Goal: Task Accomplishment & Management: Complete application form

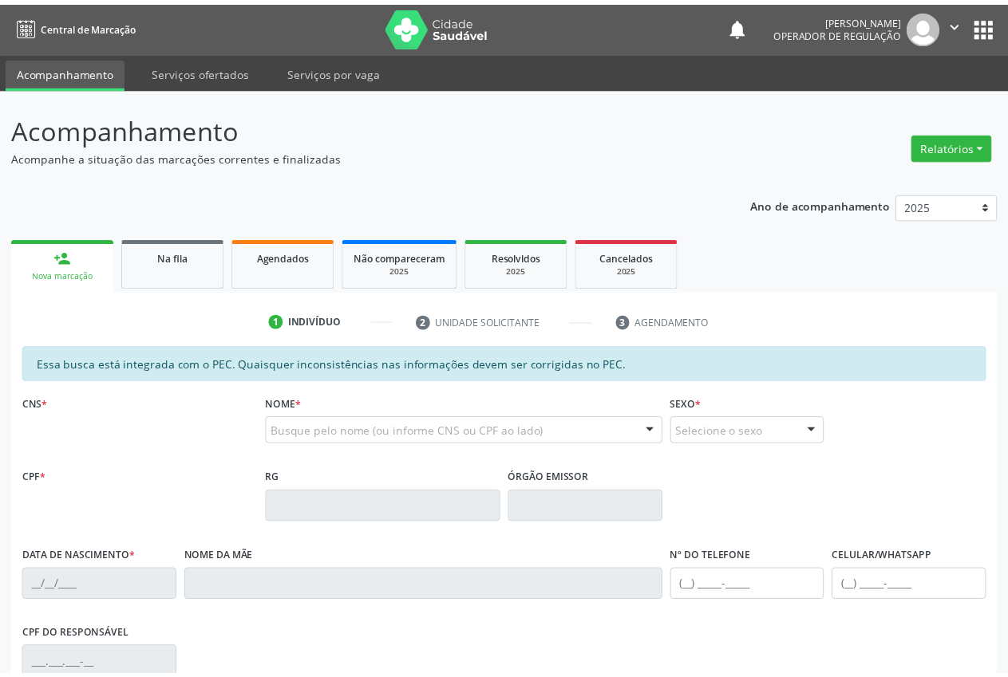
scroll to position [57, 0]
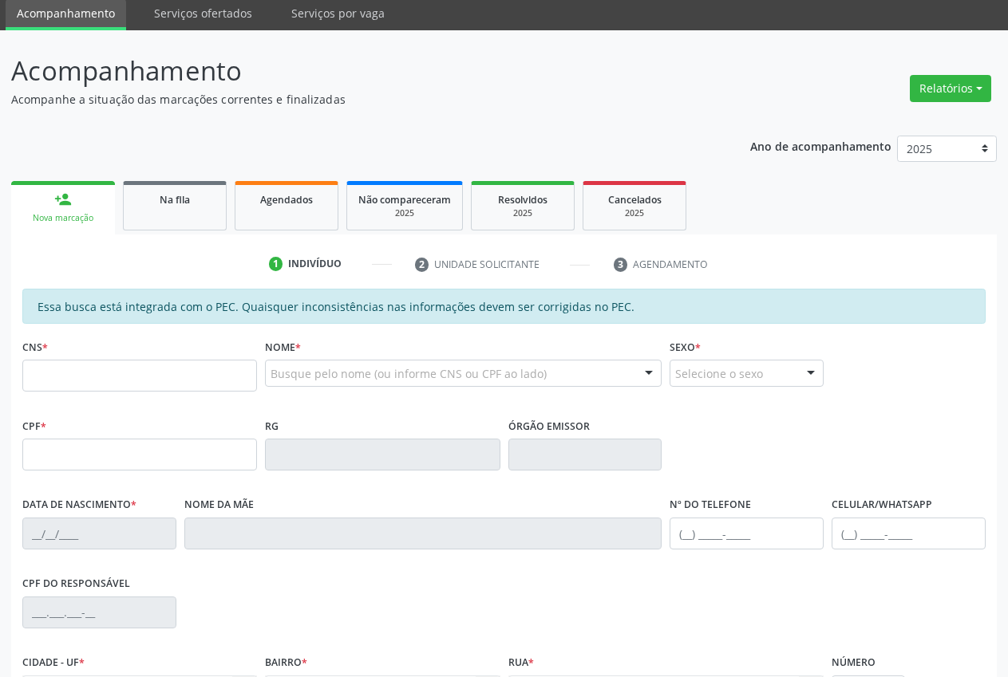
drag, startPoint x: 129, startPoint y: 349, endPoint x: 128, endPoint y: 389, distance: 39.9
click at [128, 389] on input "text" at bounding box center [139, 376] width 235 height 32
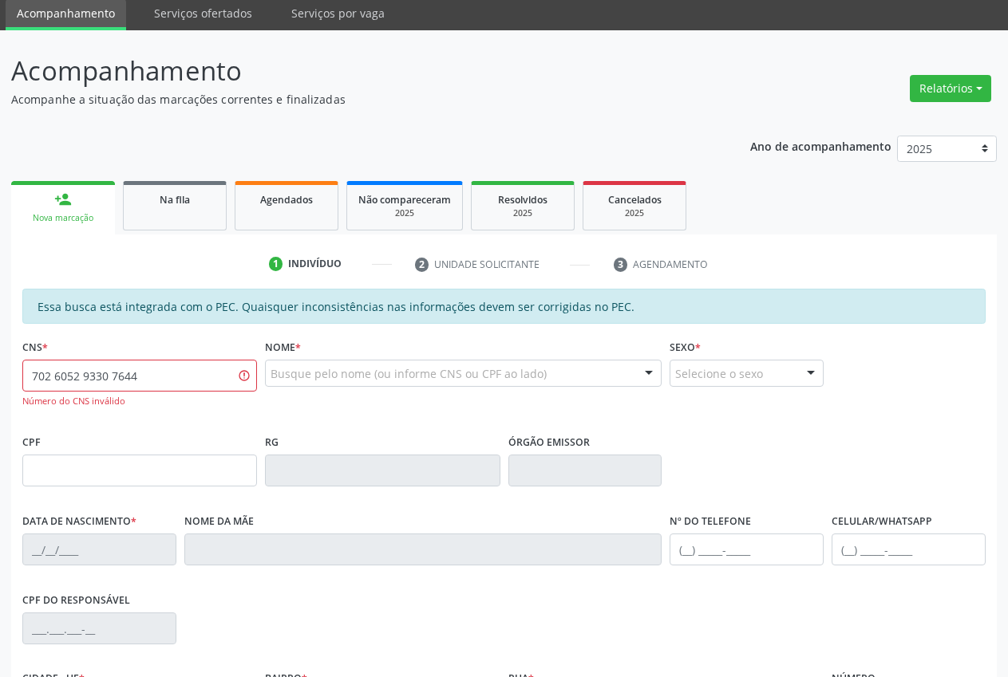
type input "702 6052 9330 7644"
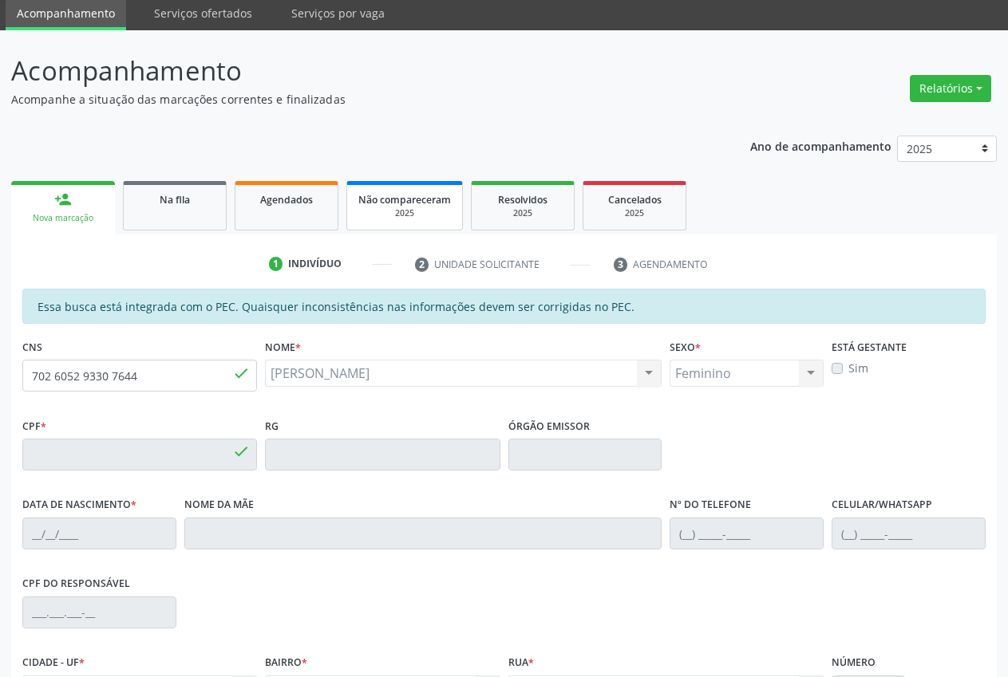
type input "[DATE]"
type input "[PERSON_NAME] de [PERSON_NAME]"
type input "[PHONE_NUMBER]"
type input "046.838.704-87"
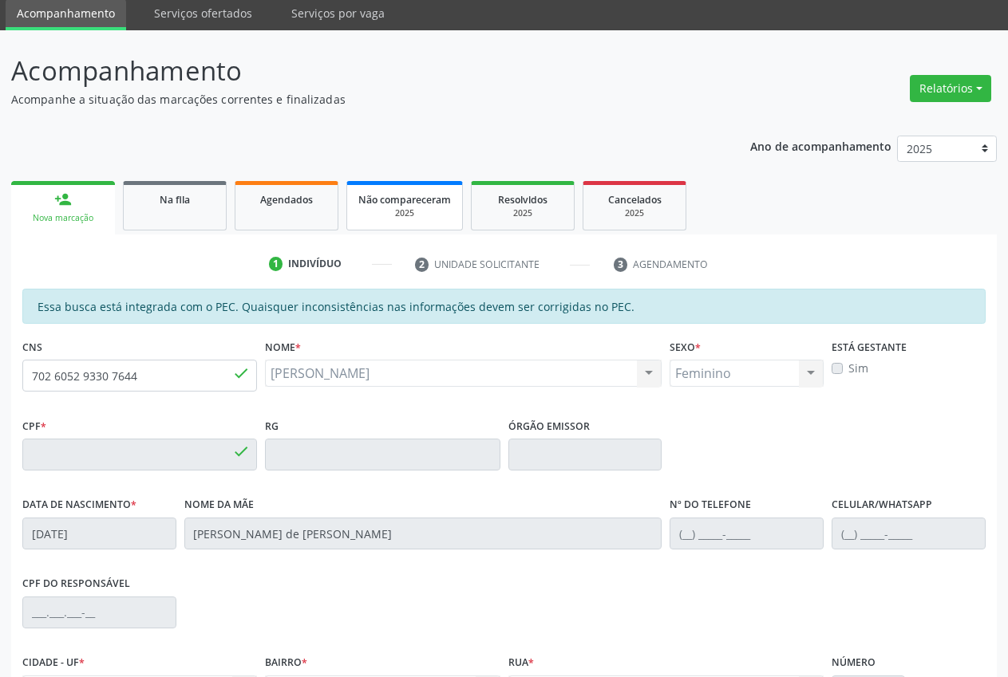
type input "S/N"
type input "046.404.014-00"
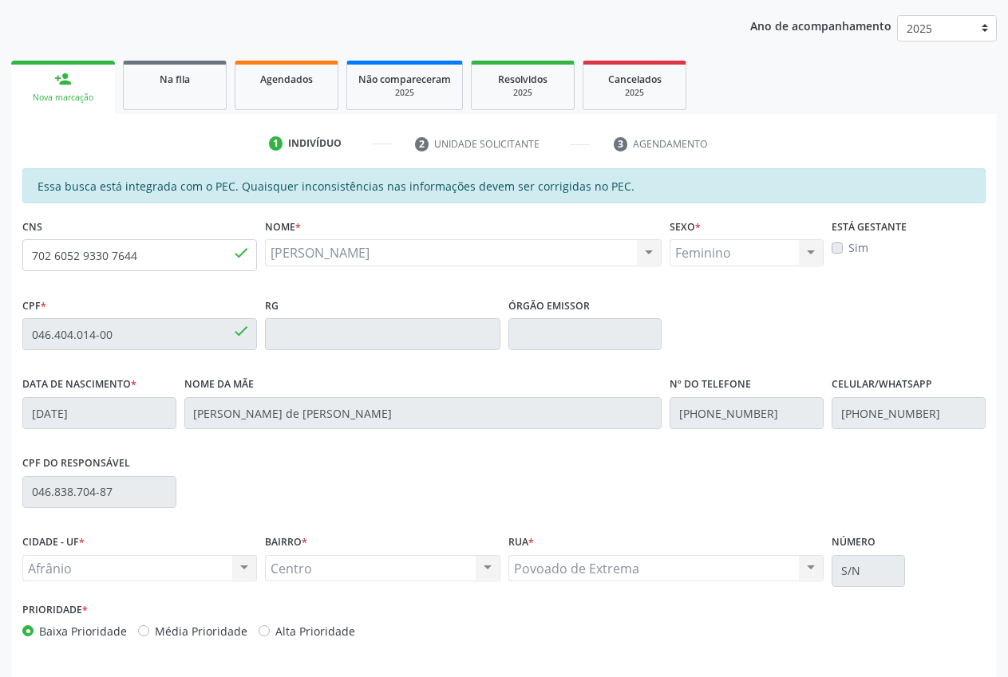
scroll to position [234, 0]
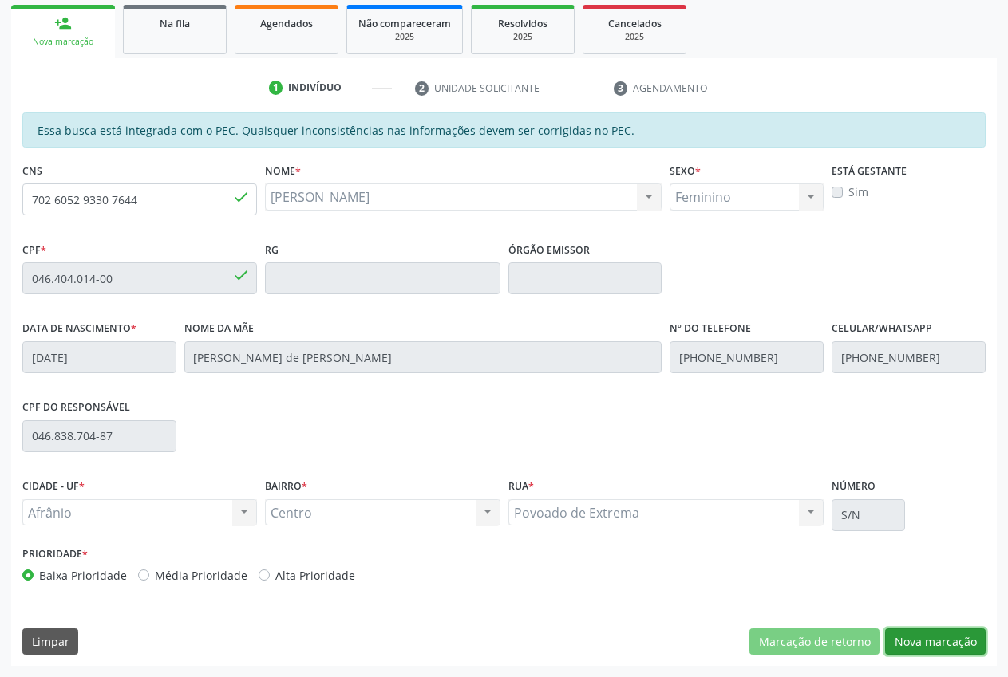
click at [906, 649] on button "Nova marcação" at bounding box center [935, 642] width 101 height 27
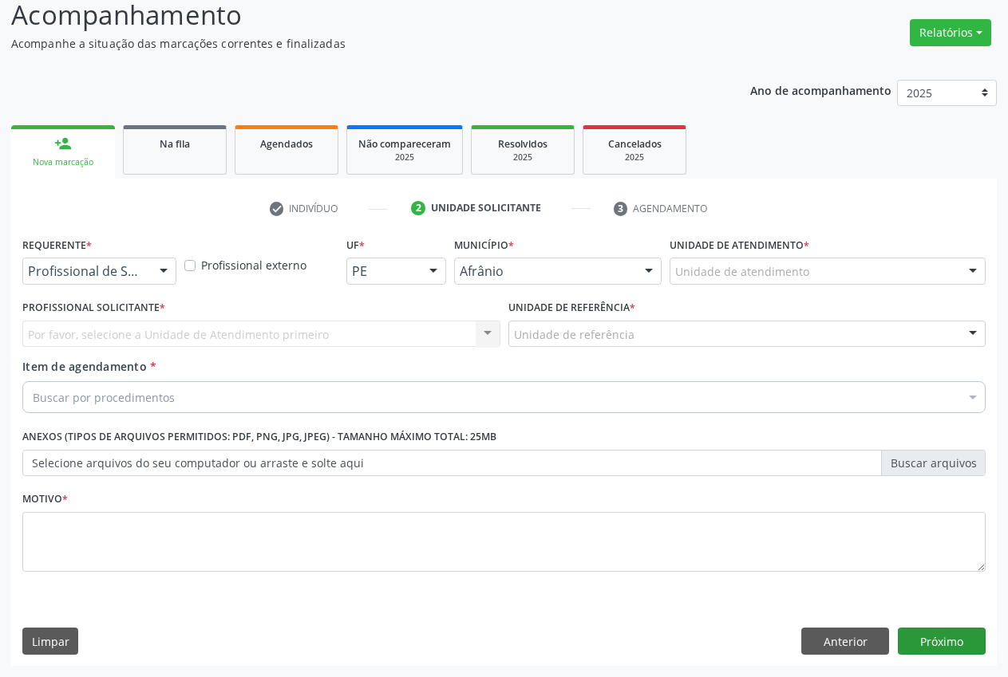
scroll to position [113, 0]
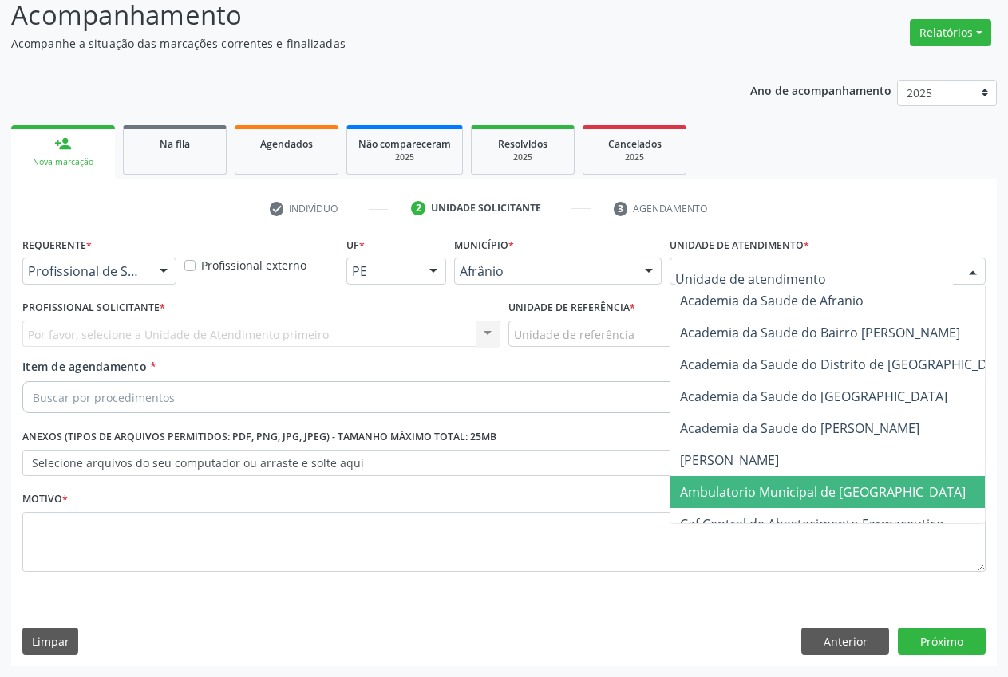
drag, startPoint x: 771, startPoint y: 484, endPoint x: 761, endPoint y: 452, distance: 34.3
click at [771, 485] on span "Ambulatorio Municipal de [GEOGRAPHIC_DATA]" at bounding box center [823, 492] width 286 height 18
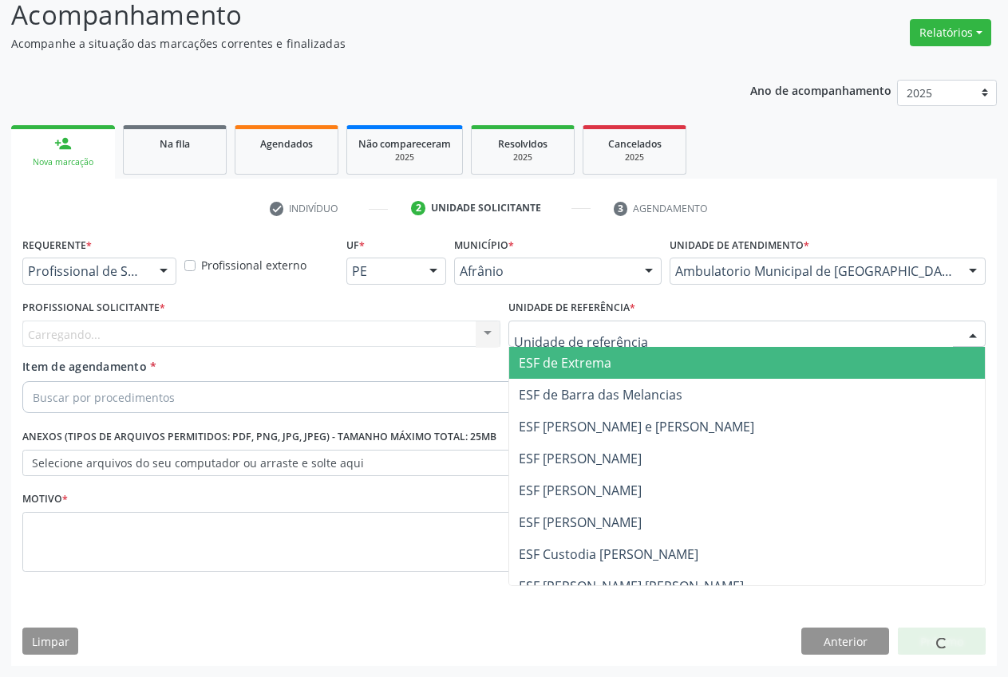
click at [668, 328] on div at bounding box center [747, 334] width 478 height 27
click at [677, 375] on span "ESF de Extrema" at bounding box center [747, 363] width 476 height 32
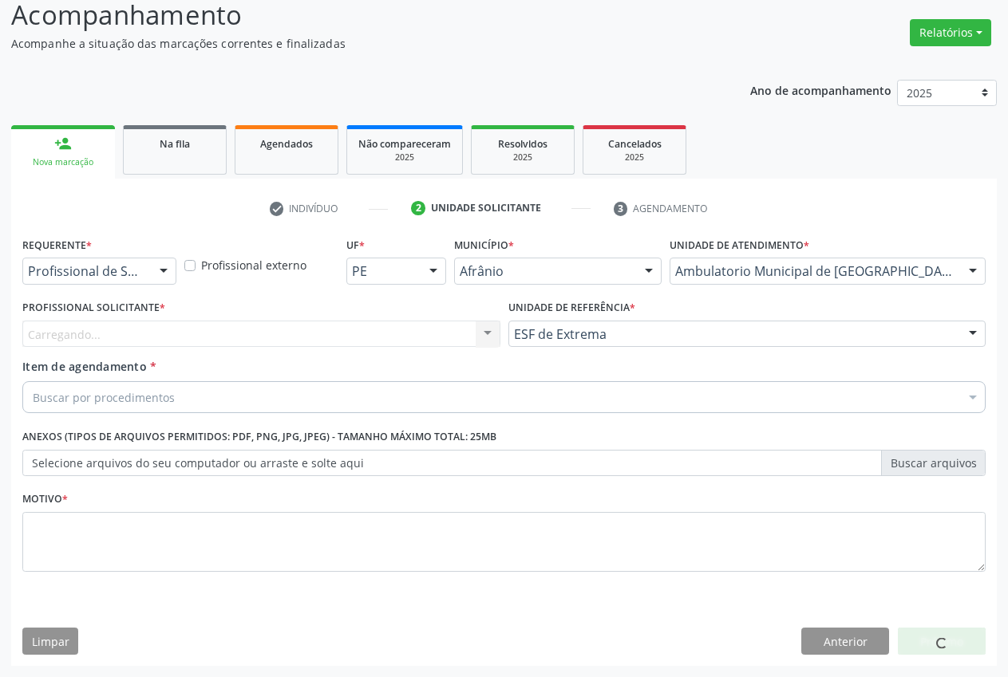
click at [496, 327] on div at bounding box center [487, 335] width 24 height 27
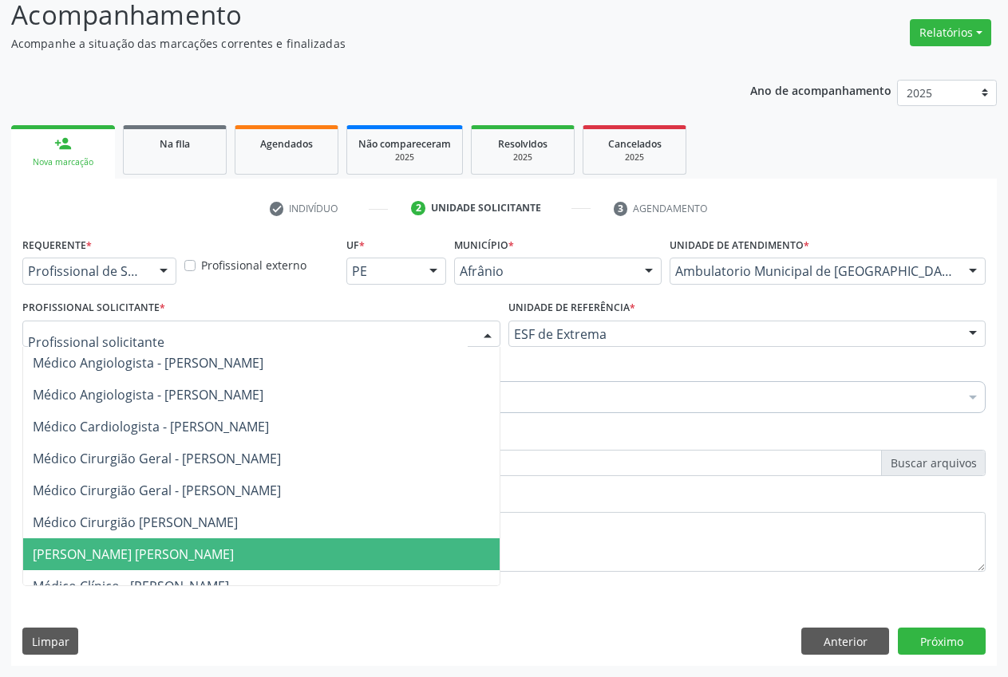
click at [309, 566] on span "[PERSON_NAME] [PERSON_NAME]" at bounding box center [278, 555] width 511 height 32
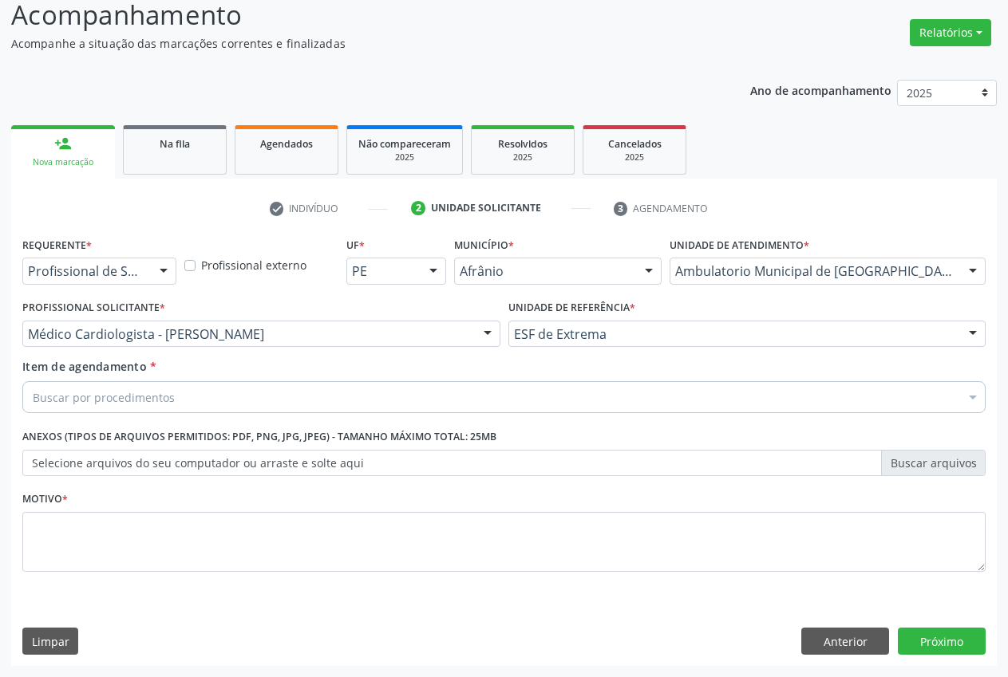
click at [318, 397] on div "Buscar por procedimentos" at bounding box center [503, 397] width 963 height 32
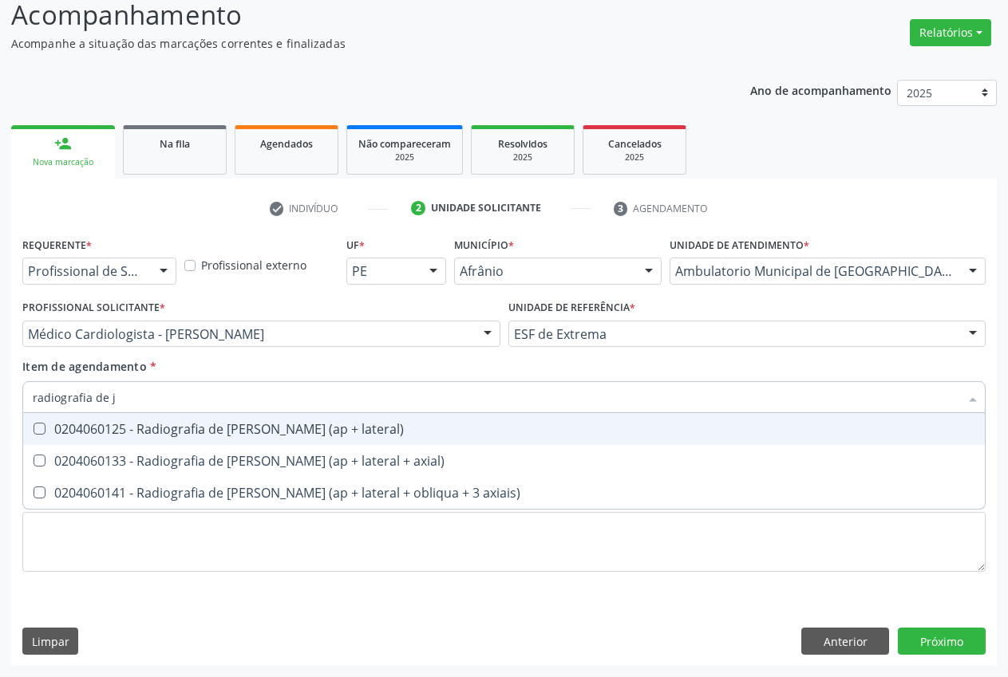
type input "radiografia de jo"
click at [287, 432] on div "0204060125 - Radiografia de [PERSON_NAME] (ap + lateral)" at bounding box center [504, 429] width 942 height 13
checkbox lateral\) "true"
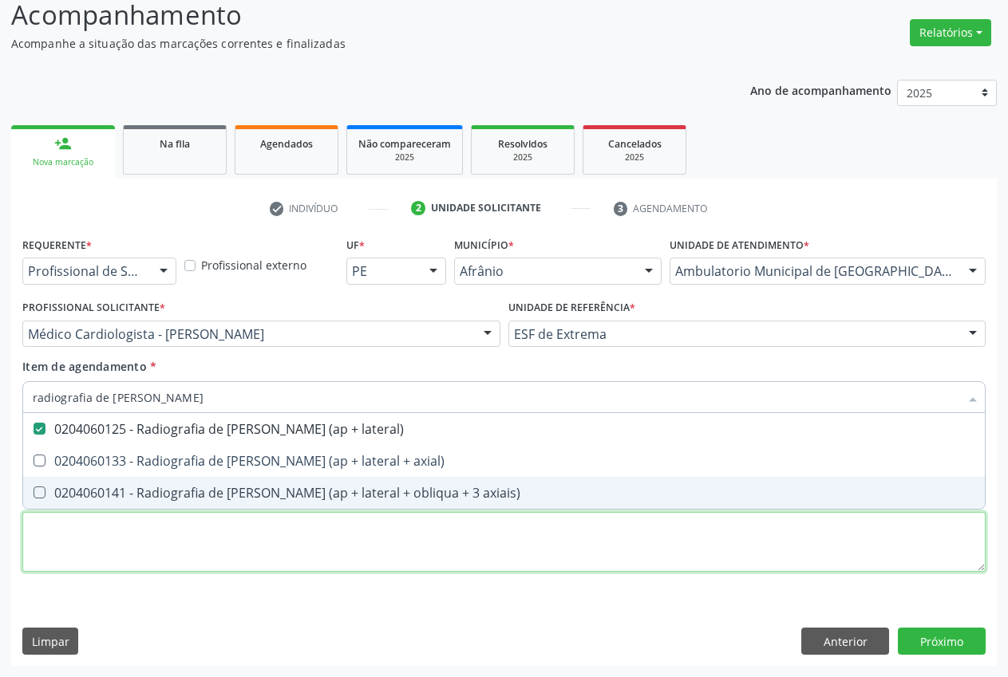
drag, startPoint x: 235, startPoint y: 563, endPoint x: 218, endPoint y: 559, distance: 18.0
click at [235, 563] on div "Requerente * Profissional de Saúde Profissional de Saúde Paciente Nenhum result…" at bounding box center [503, 413] width 963 height 361
click at [235, 509] on li "0204060141 - Radiografia de [PERSON_NAME] (ap + lateral + obliqua + 3 axiais)" at bounding box center [503, 493] width 961 height 32
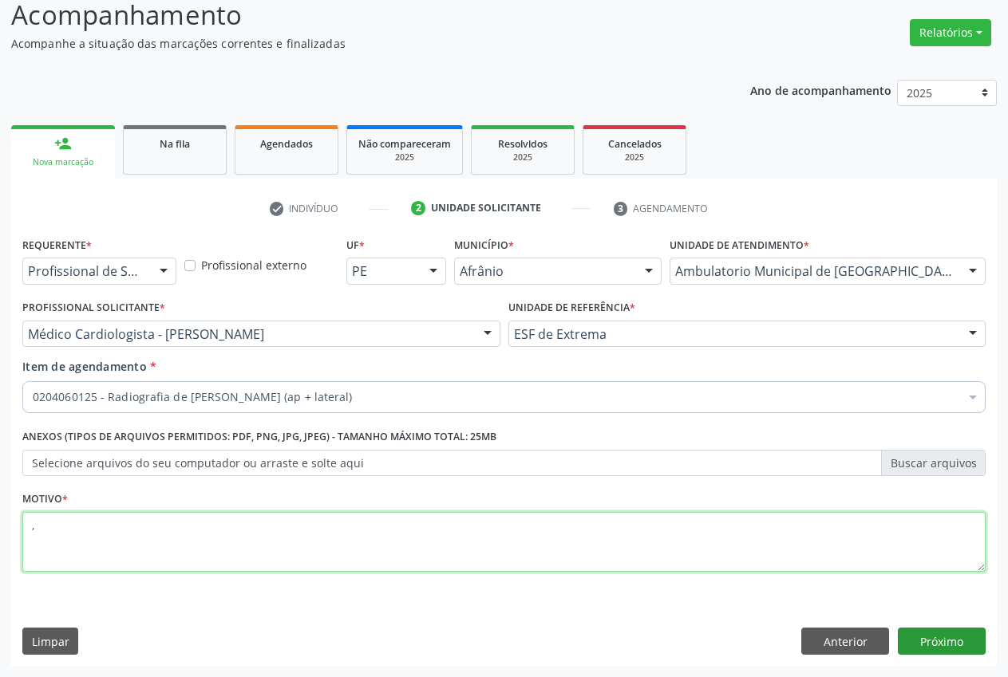
type textarea ","
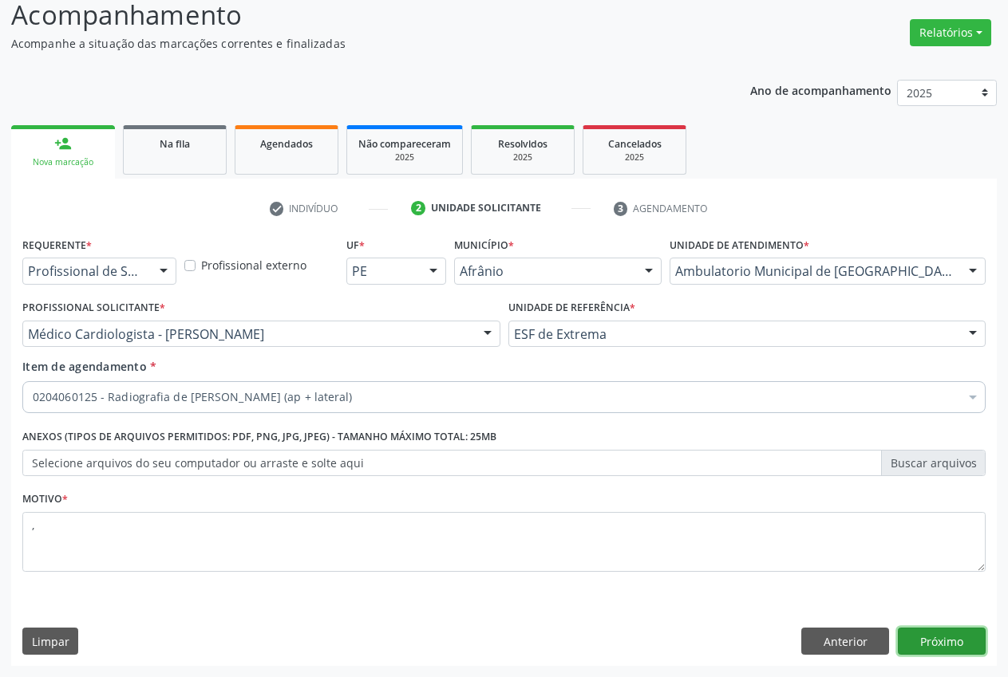
click at [977, 644] on button "Próximo" at bounding box center [942, 641] width 88 height 27
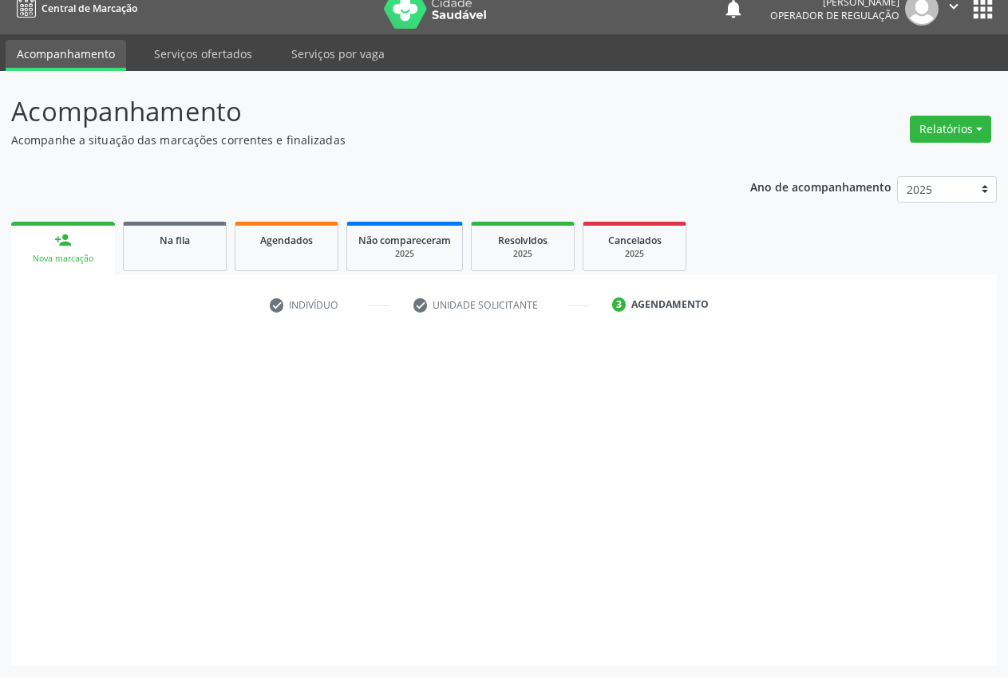
scroll to position [17, 0]
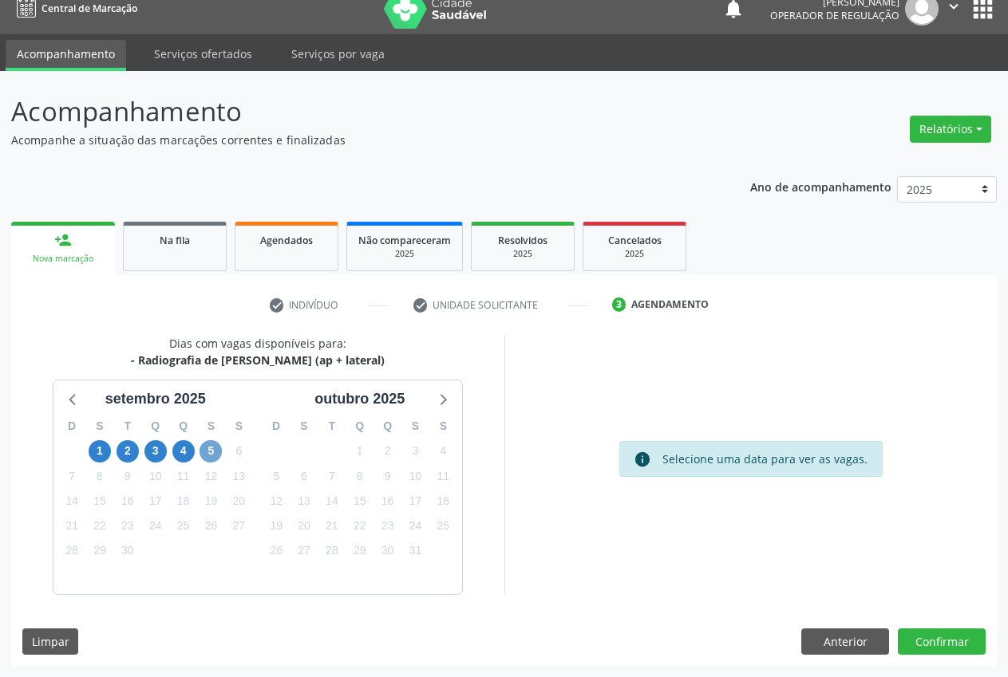
click at [203, 444] on span "5" at bounding box center [210, 451] width 22 height 22
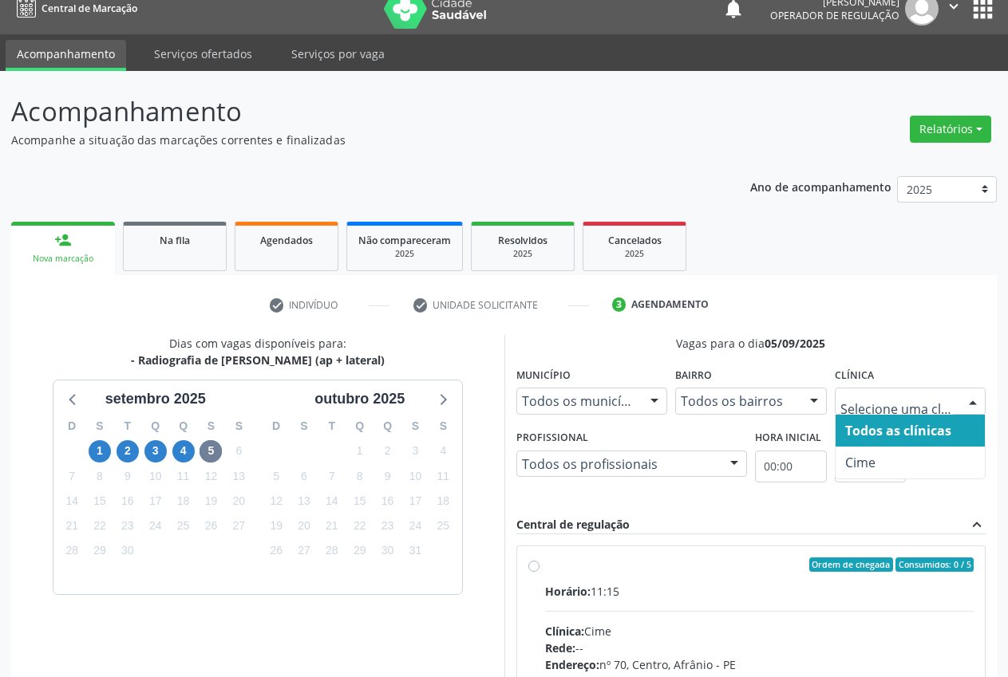
click at [970, 408] on div at bounding box center [973, 402] width 24 height 27
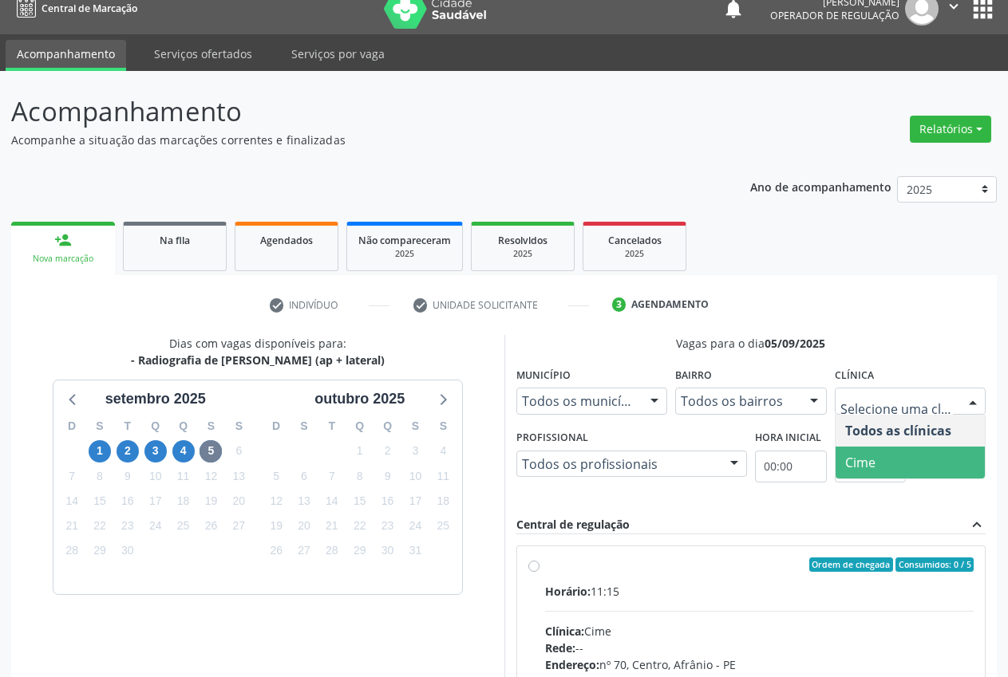
click at [918, 465] on span "Cime" at bounding box center [910, 463] width 150 height 32
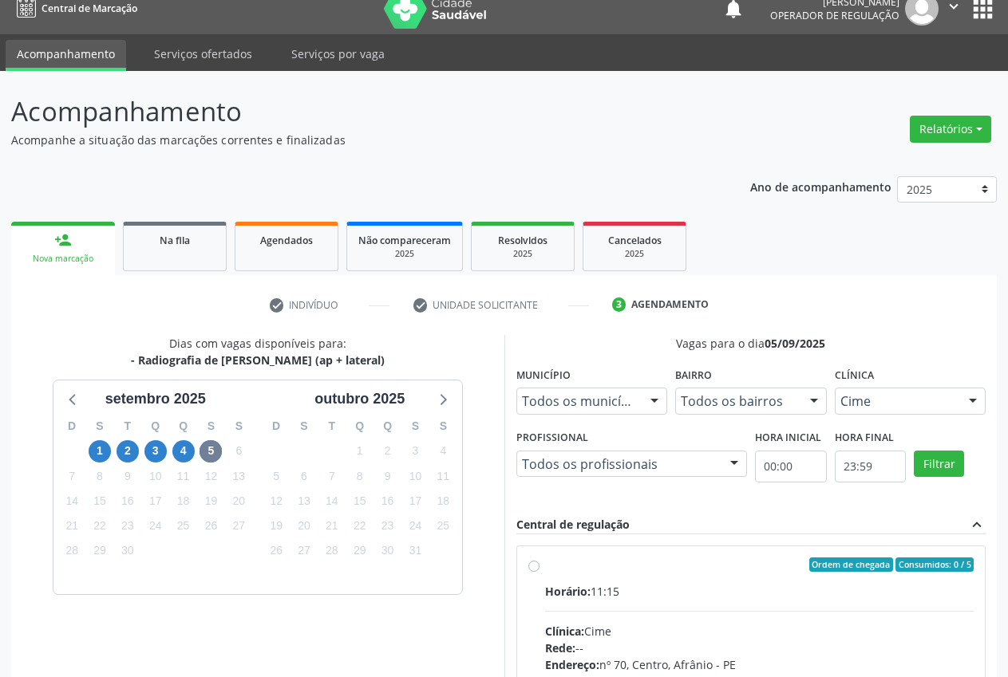
click at [538, 558] on div "Ordem de chegada Consumidos: 0 / 5 Horário: 11:15 Clínica: Cime Rede: -- Endere…" at bounding box center [751, 680] width 446 height 245
radio input "true"
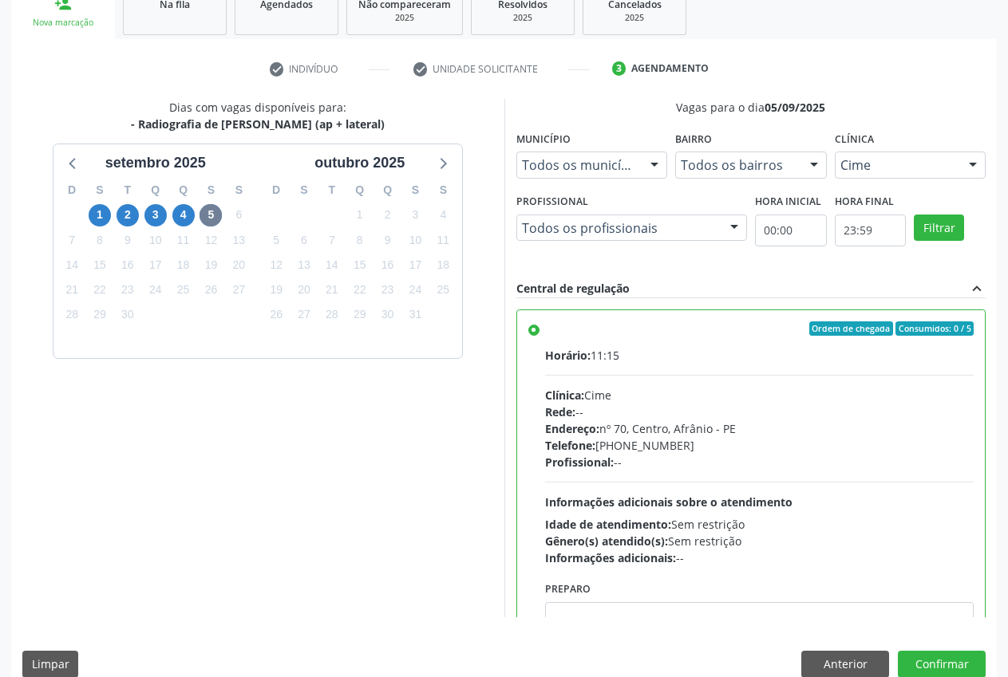
scroll to position [276, 0]
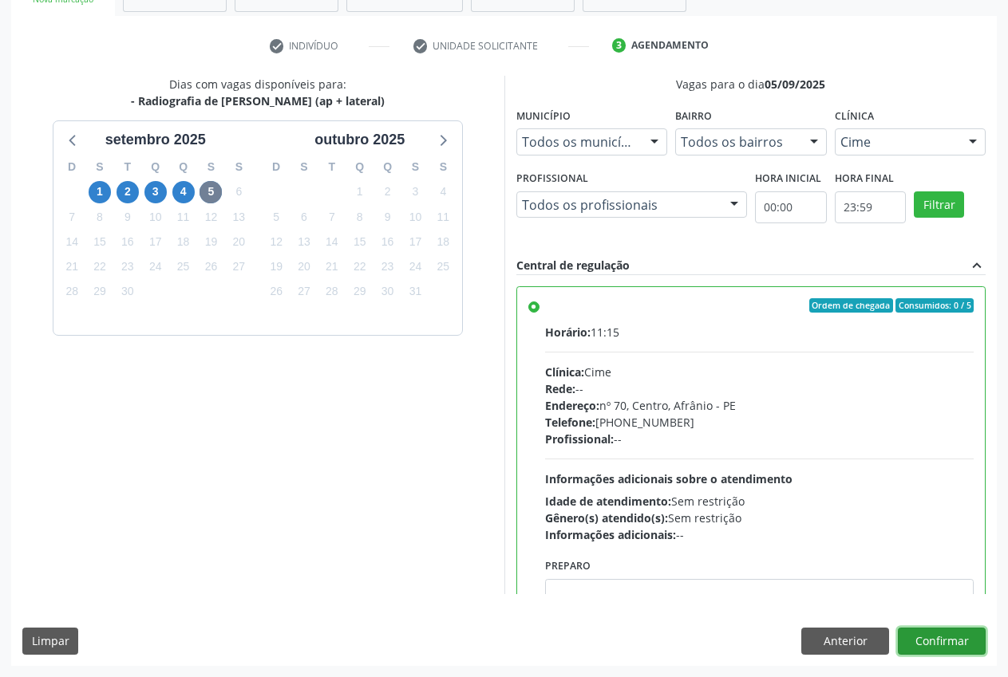
click at [973, 633] on button "Confirmar" at bounding box center [942, 641] width 88 height 27
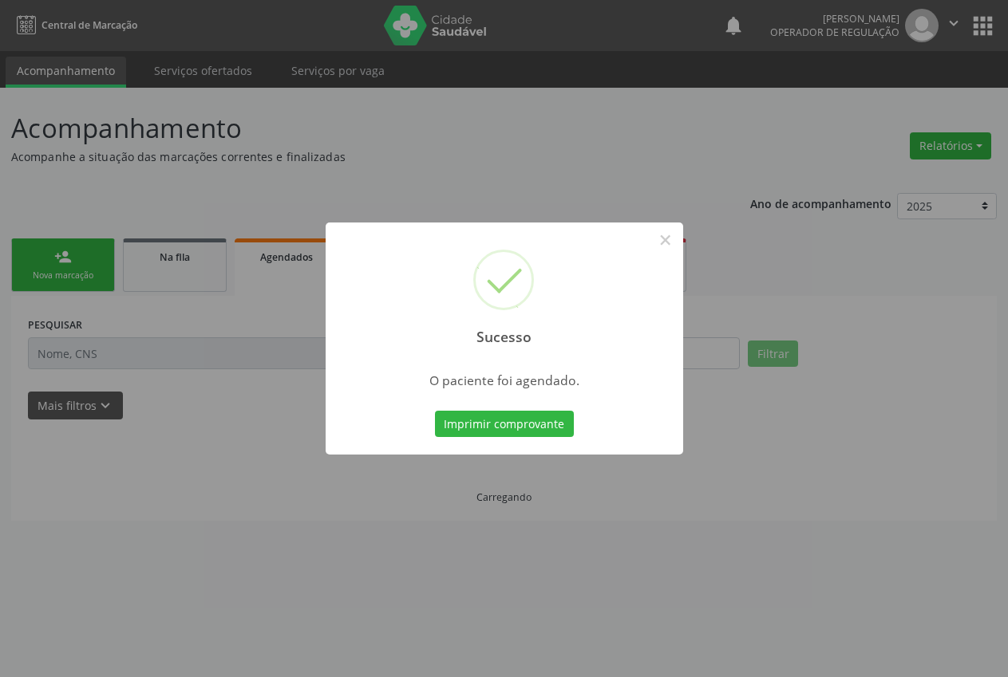
scroll to position [0, 0]
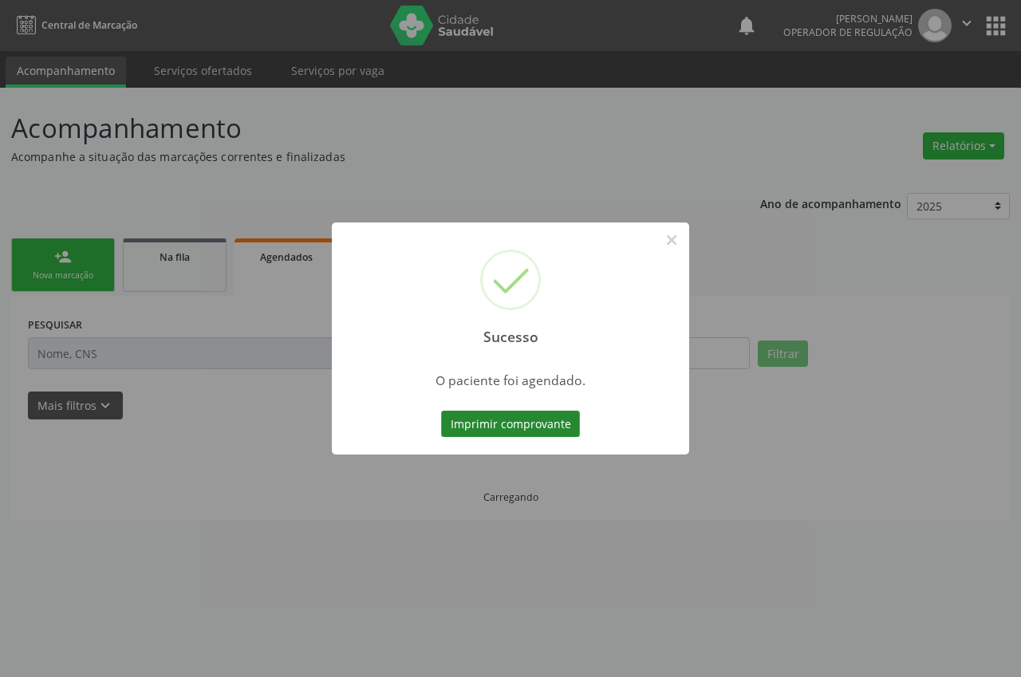
click at [507, 415] on button "Imprimir comprovante" at bounding box center [510, 424] width 139 height 27
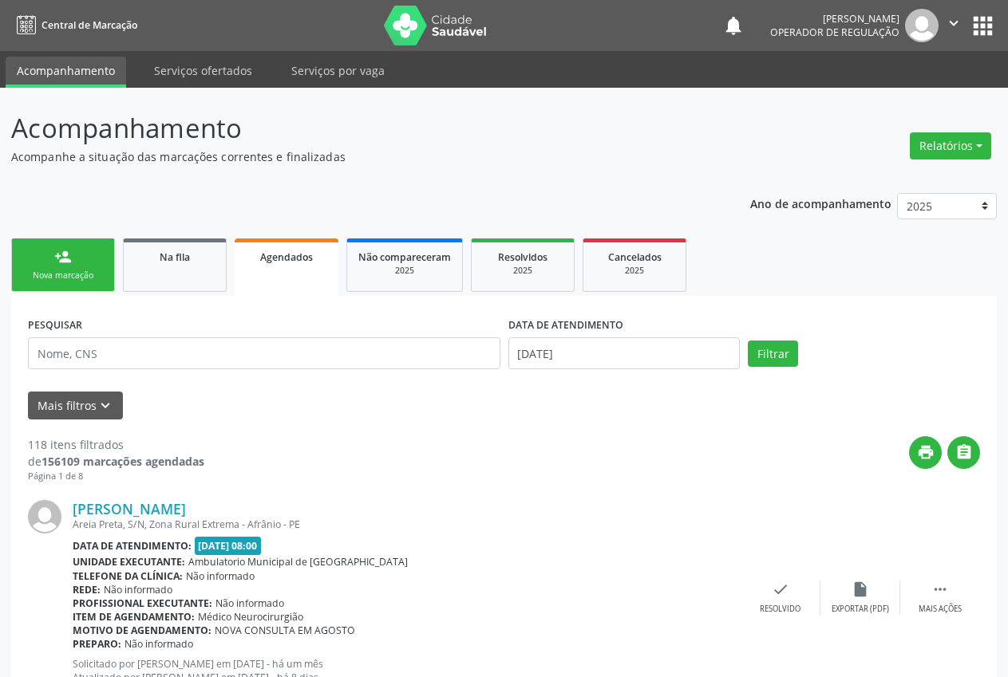
click at [39, 264] on link "person_add Nova marcação" at bounding box center [63, 265] width 104 height 53
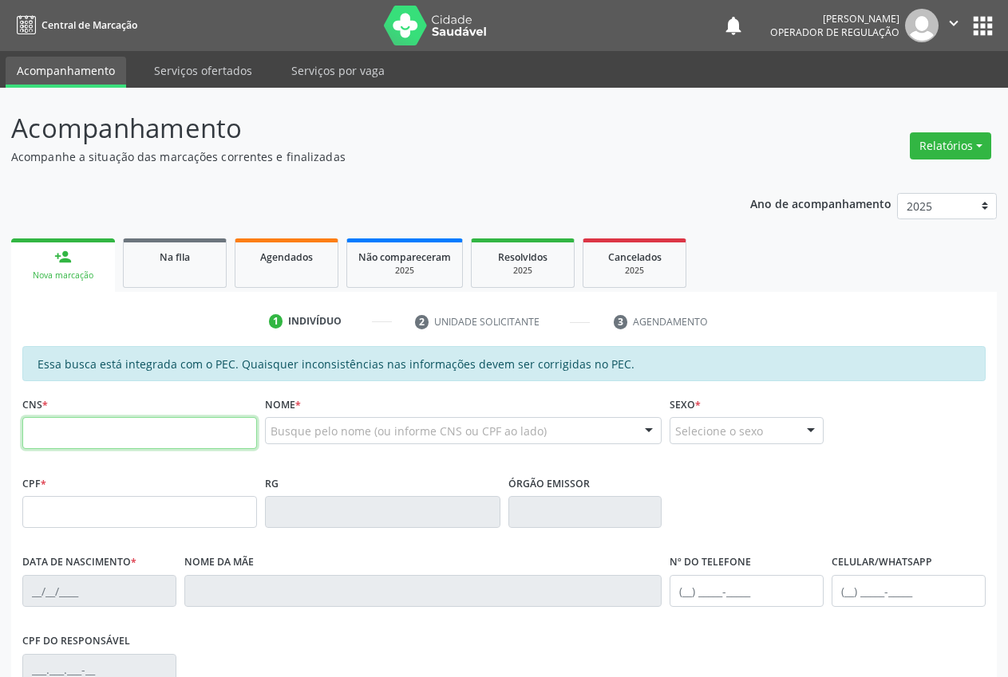
click at [146, 433] on input "text" at bounding box center [139, 433] width 235 height 32
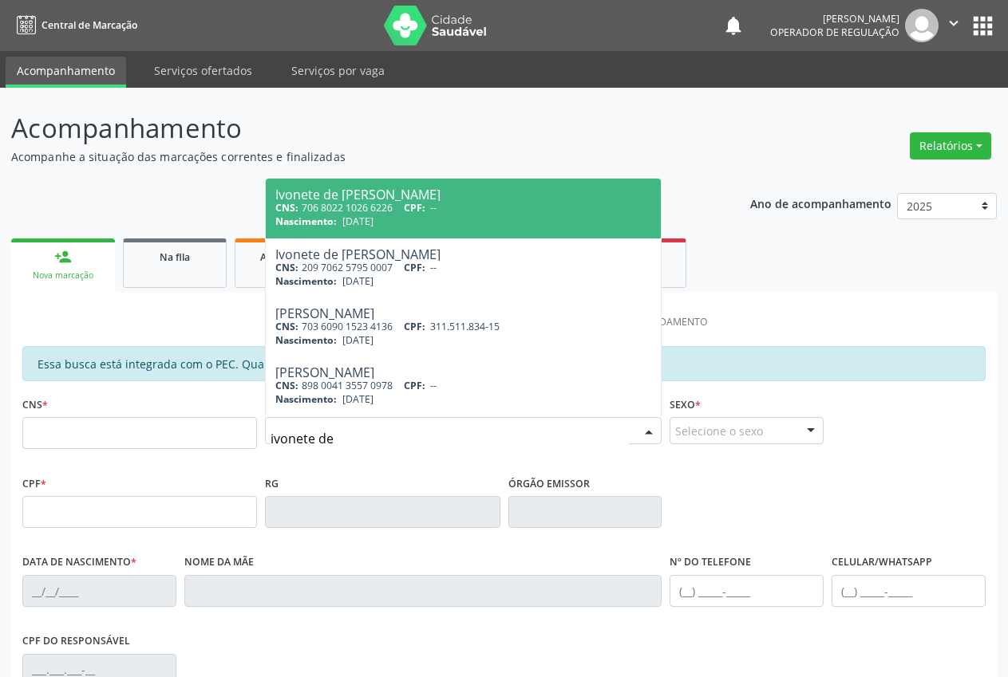
type input "ivonete de"
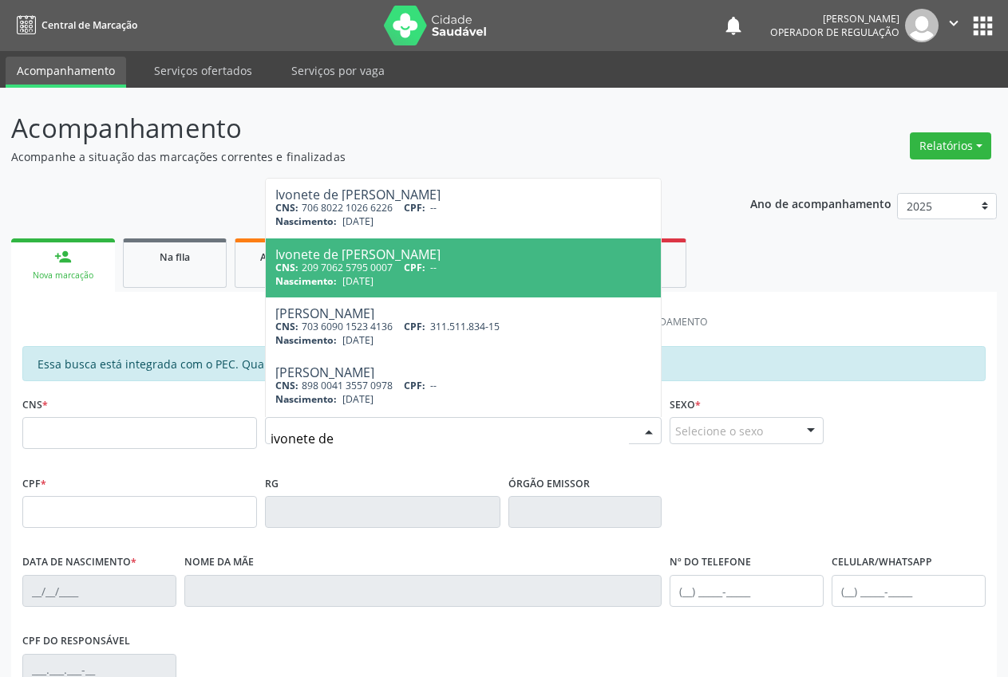
click at [357, 278] on span "[DATE]" at bounding box center [357, 281] width 31 height 14
type input "209 7062 5795 0007"
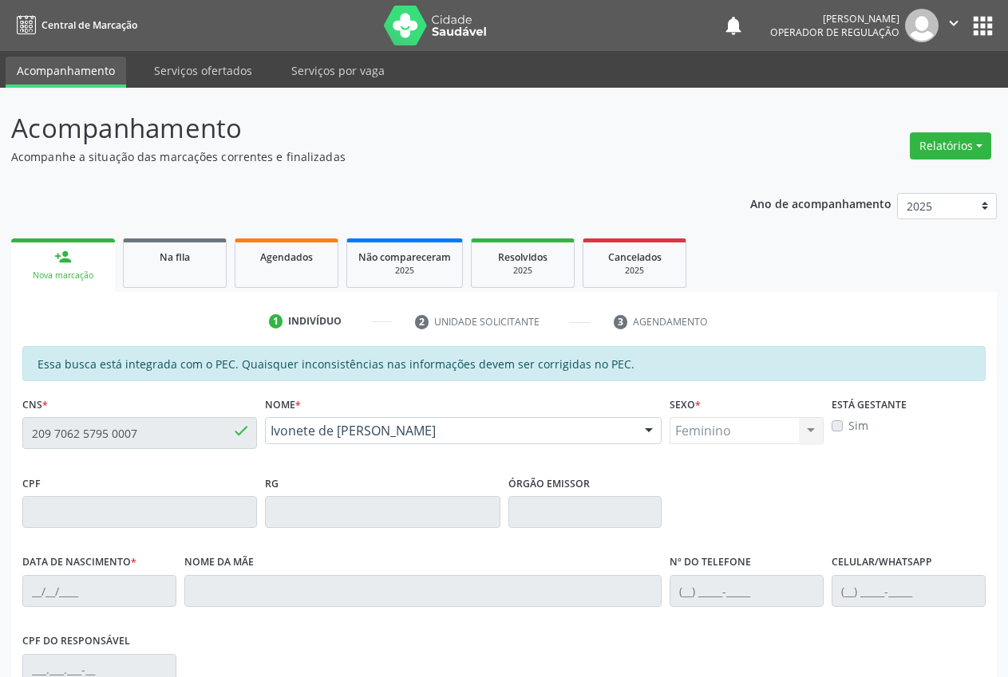
type input "[DATE]"
type input "Maria Ildete Rodrigues de Lima"
type input "(87) 99603-1244"
type input "S/N"
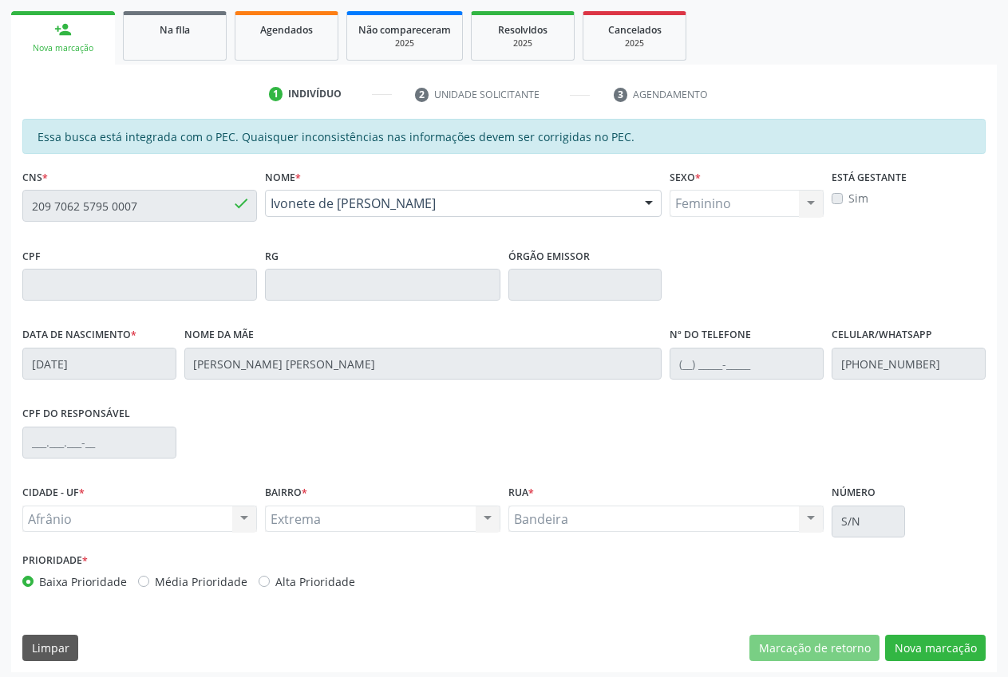
scroll to position [234, 0]
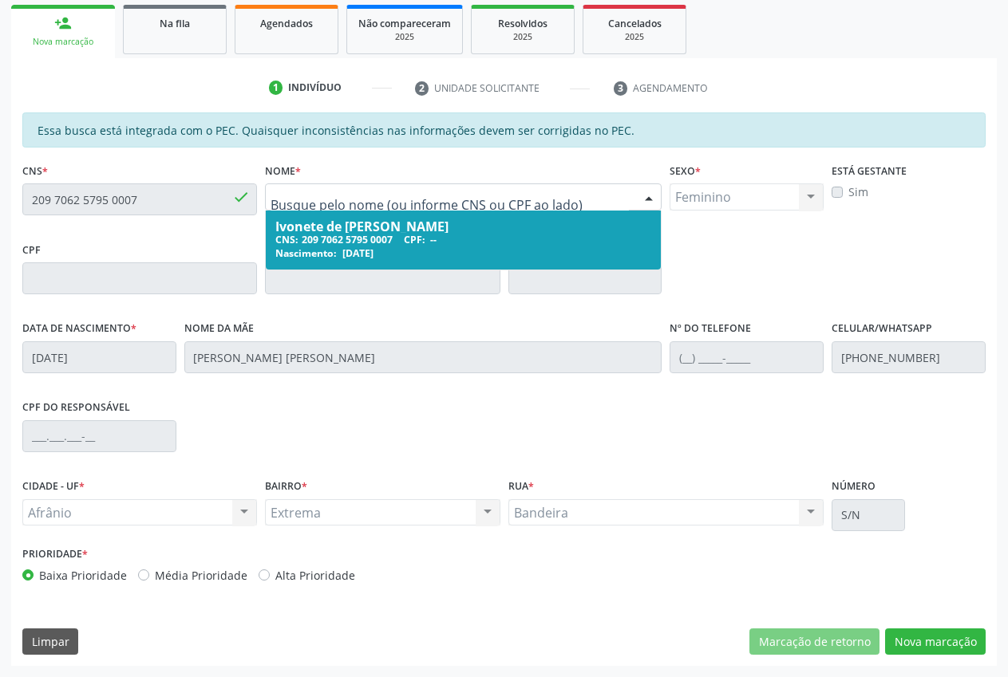
drag, startPoint x: 452, startPoint y: 204, endPoint x: 372, endPoint y: 202, distance: 80.6
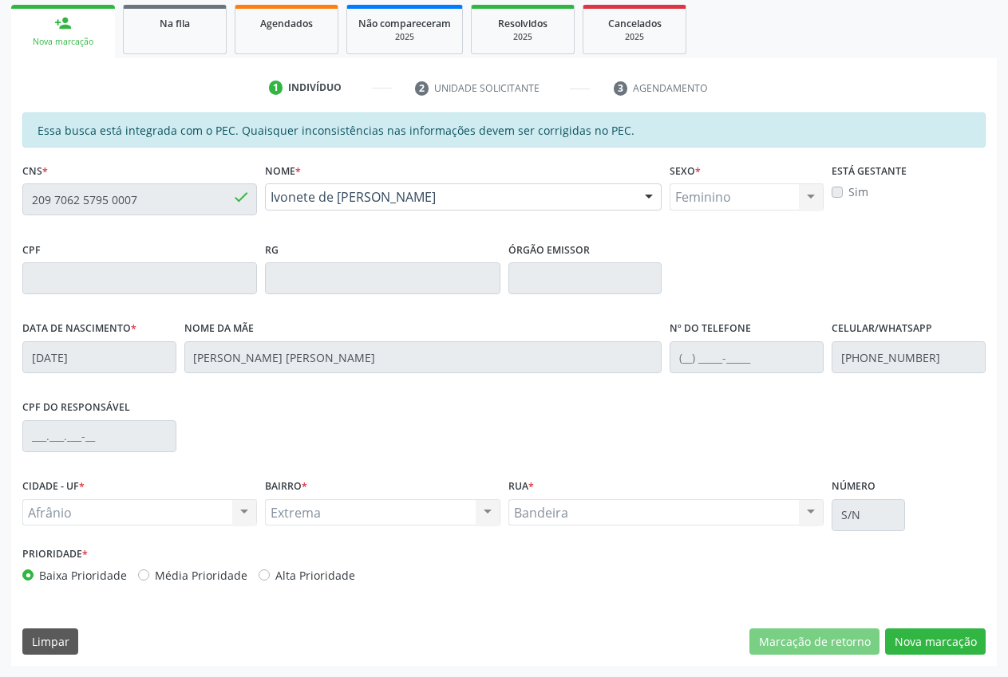
click at [166, 197] on input "209 7062 5795 0007" at bounding box center [139, 199] width 235 height 32
click at [214, 197] on input "209 7062 5795 0007" at bounding box center [139, 199] width 235 height 32
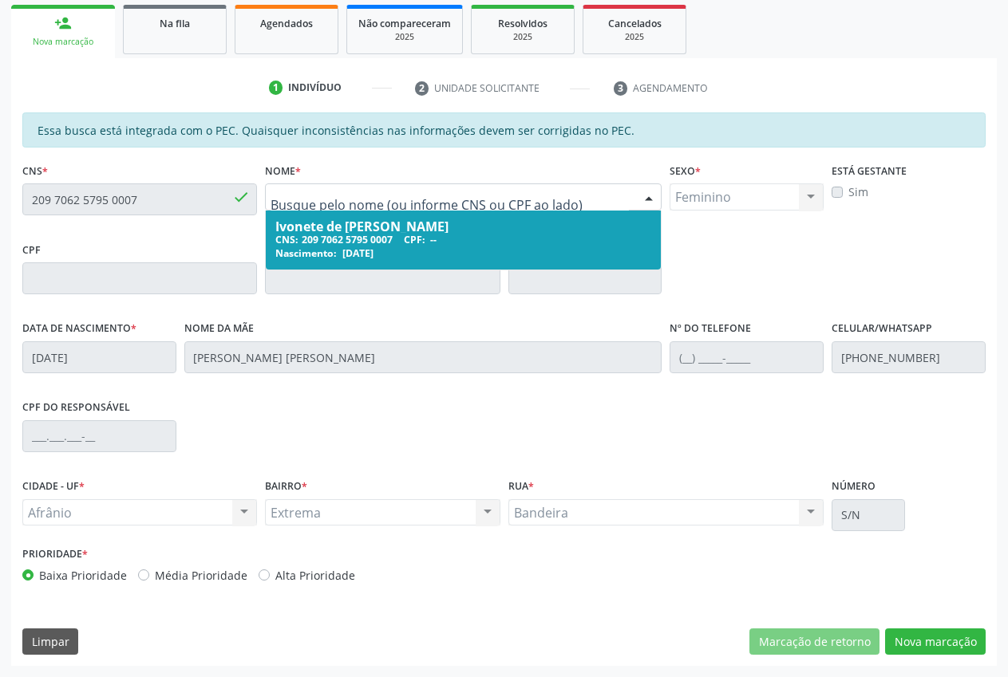
drag, startPoint x: 482, startPoint y: 202, endPoint x: 275, endPoint y: 204, distance: 206.6
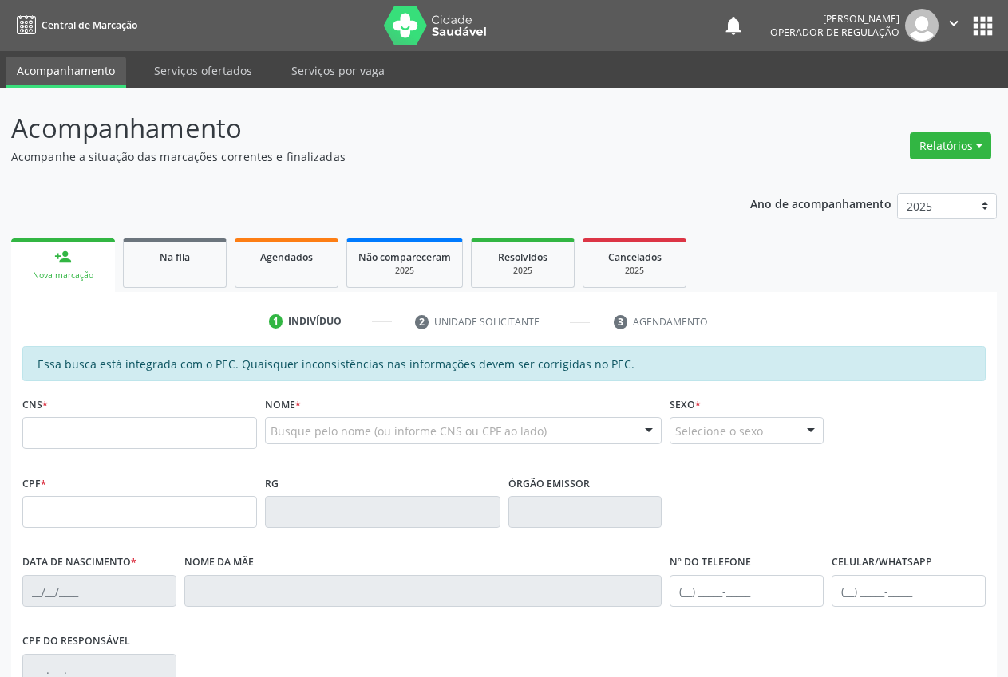
scroll to position [234, 0]
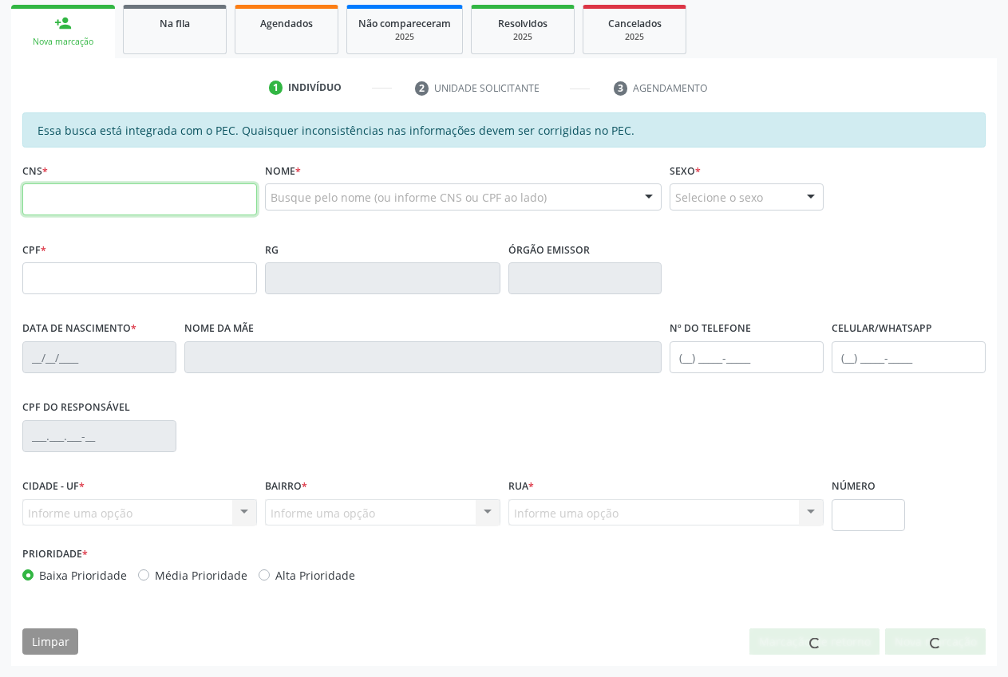
click at [169, 194] on input "text" at bounding box center [139, 199] width 235 height 32
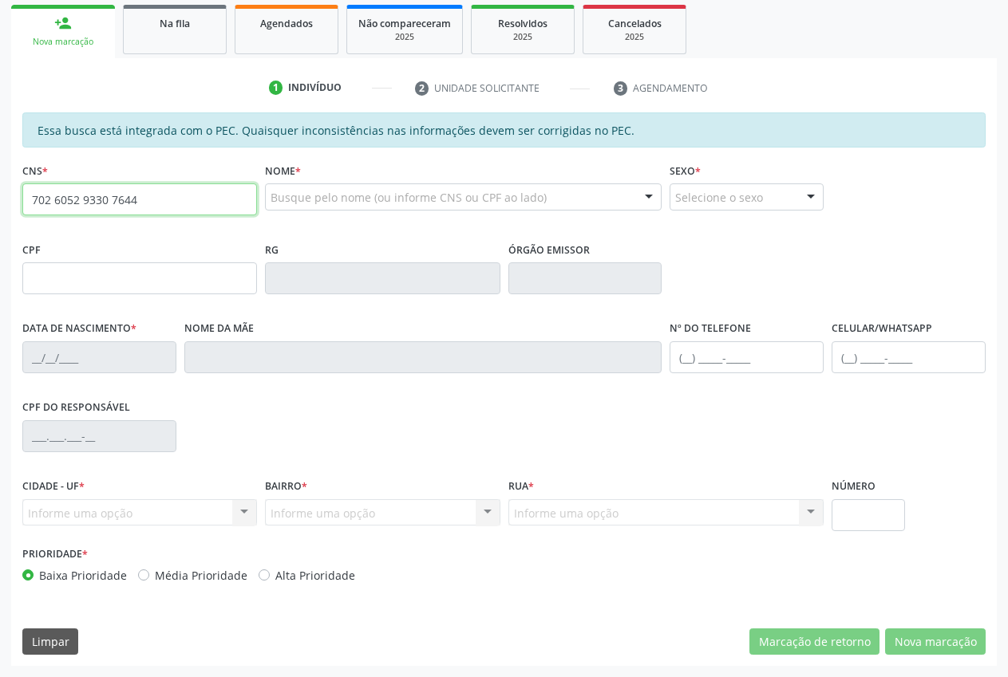
type input "702 6052 9330 7644"
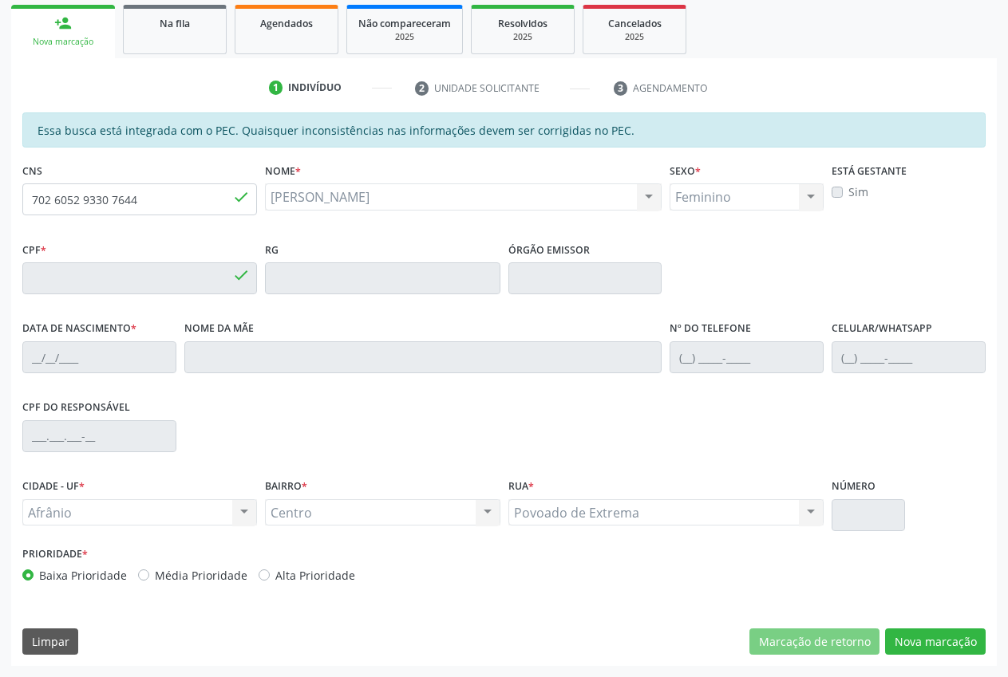
type input "046.404.014-00"
type input "[DATE]"
type input "[PERSON_NAME] de [PERSON_NAME]"
type input "[PHONE_NUMBER]"
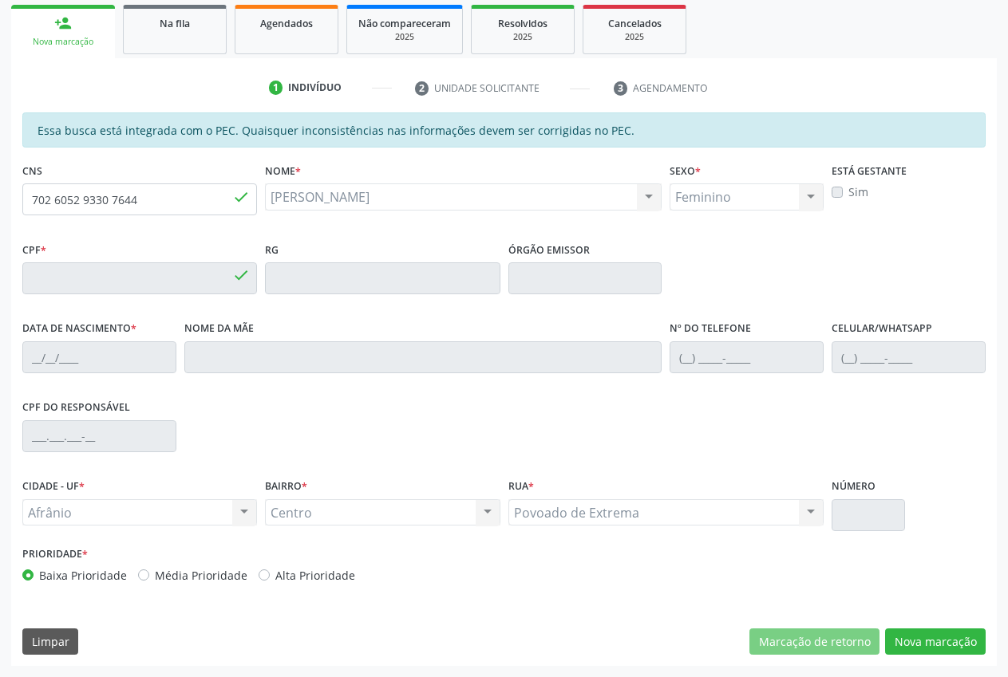
type input "046.838.704-87"
type input "S/N"
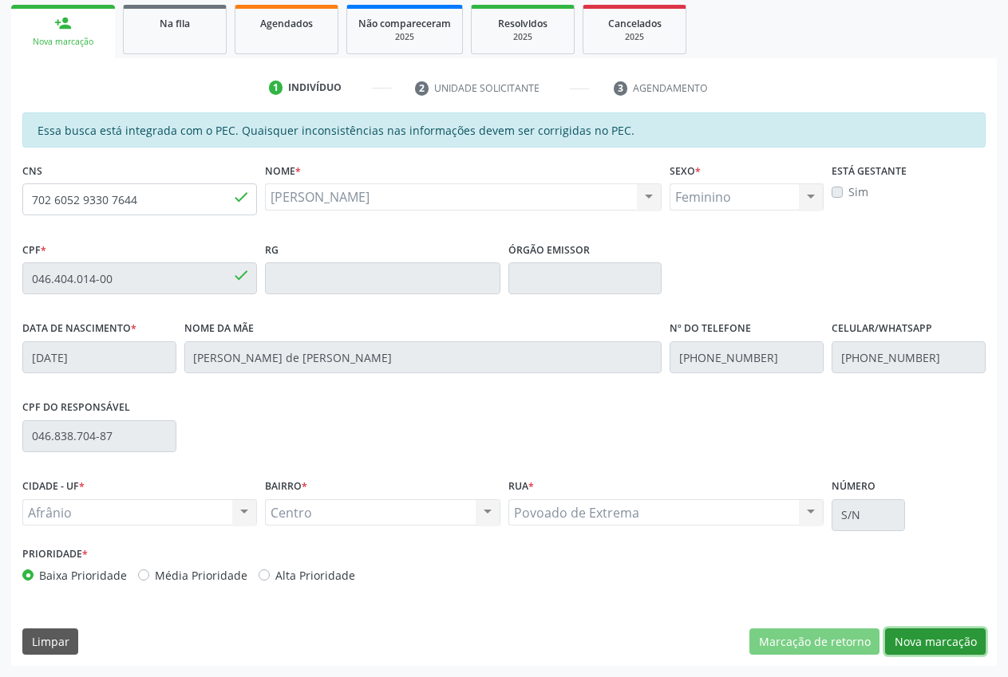
click at [929, 635] on button "Nova marcação" at bounding box center [935, 642] width 101 height 27
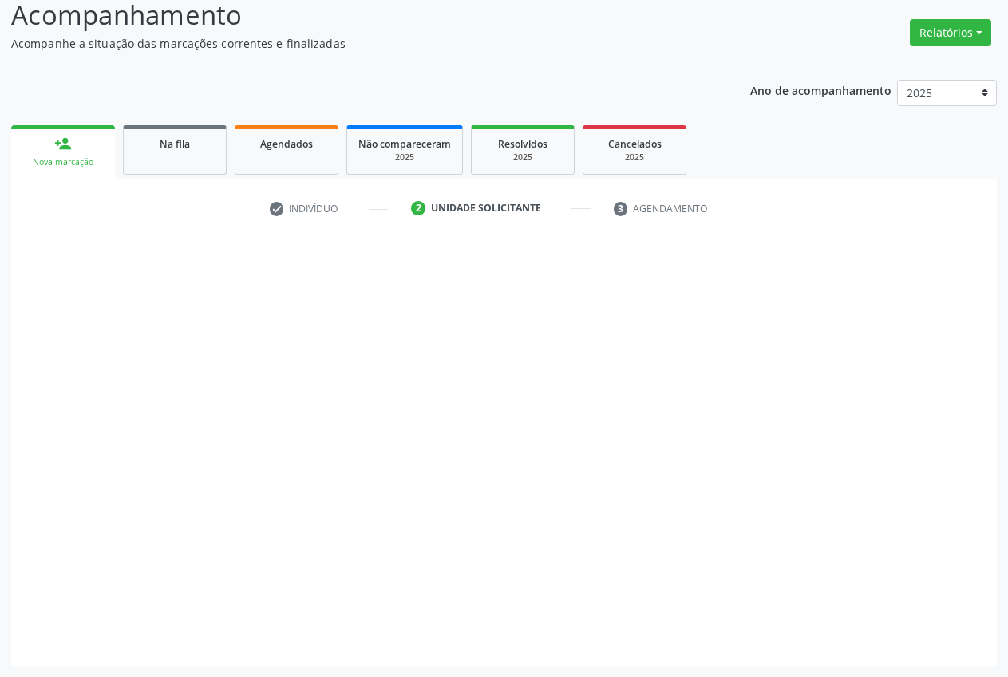
scroll to position [113, 0]
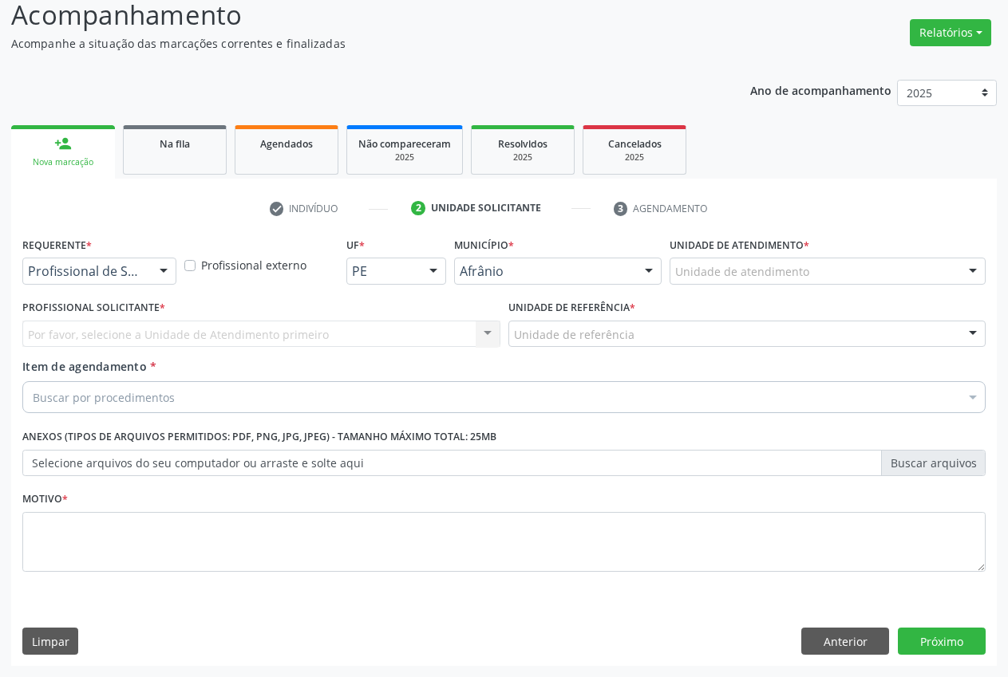
click at [850, 266] on div "Unidade de atendimento" at bounding box center [827, 271] width 316 height 27
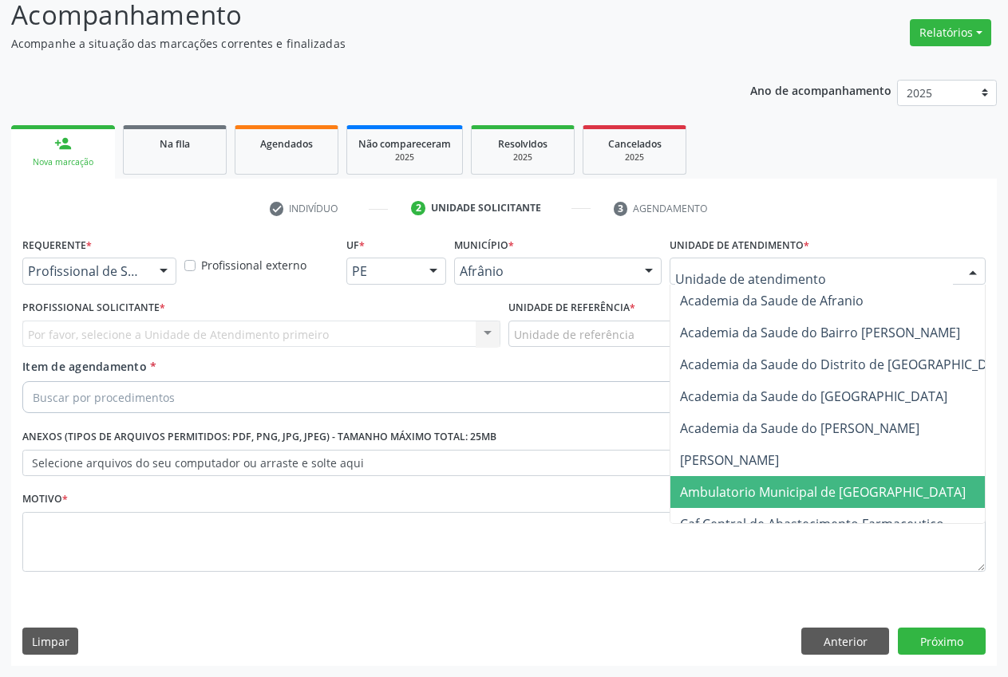
click at [811, 503] on span "Ambulatorio Municipal de [GEOGRAPHIC_DATA]" at bounding box center [864, 492] width 389 height 32
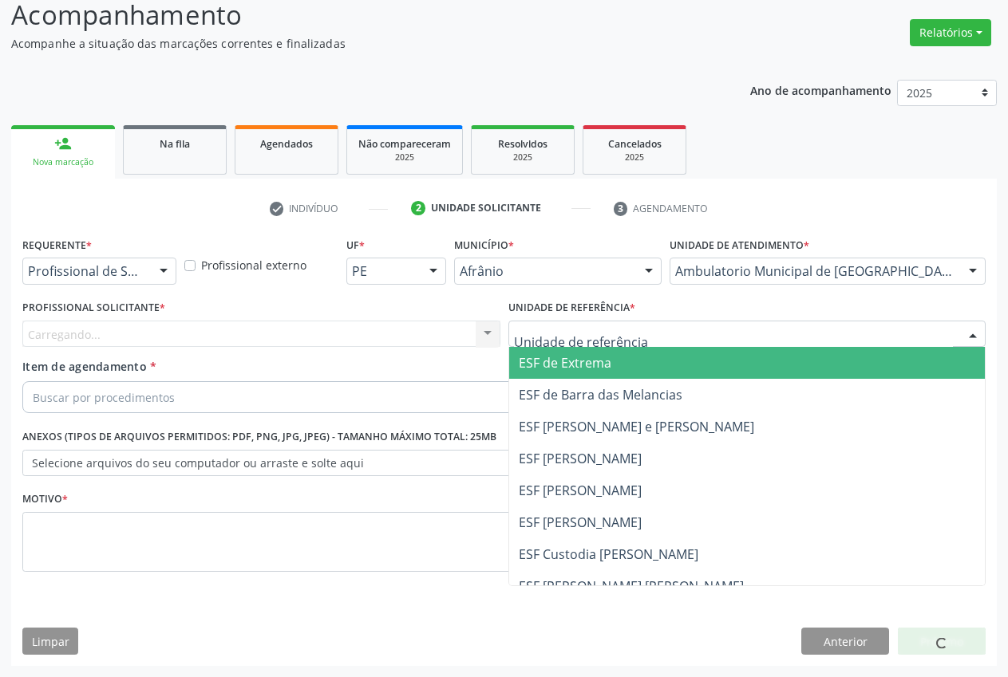
click at [598, 365] on span "ESF de Extrema" at bounding box center [565, 363] width 93 height 18
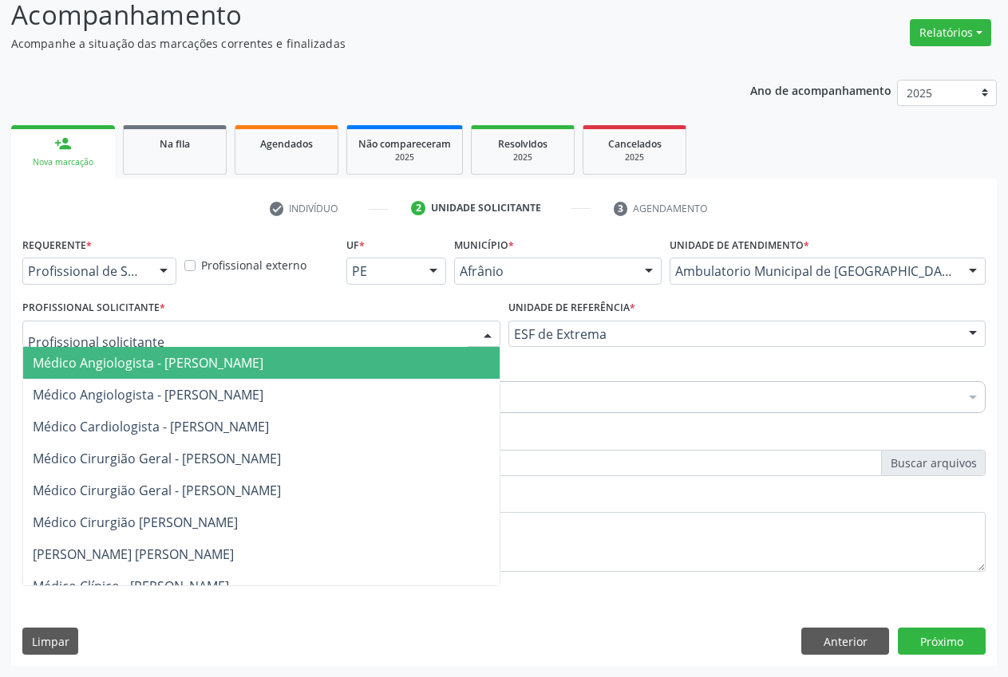
click at [444, 329] on div at bounding box center [261, 334] width 478 height 27
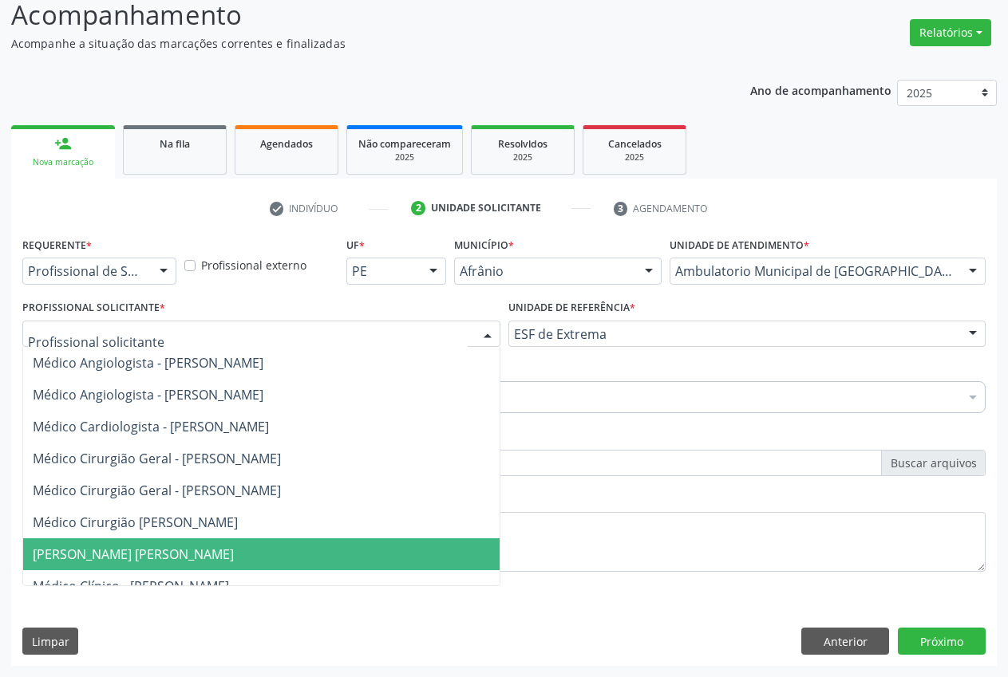
click at [234, 556] on span "[PERSON_NAME] [PERSON_NAME]" at bounding box center [133, 555] width 201 height 18
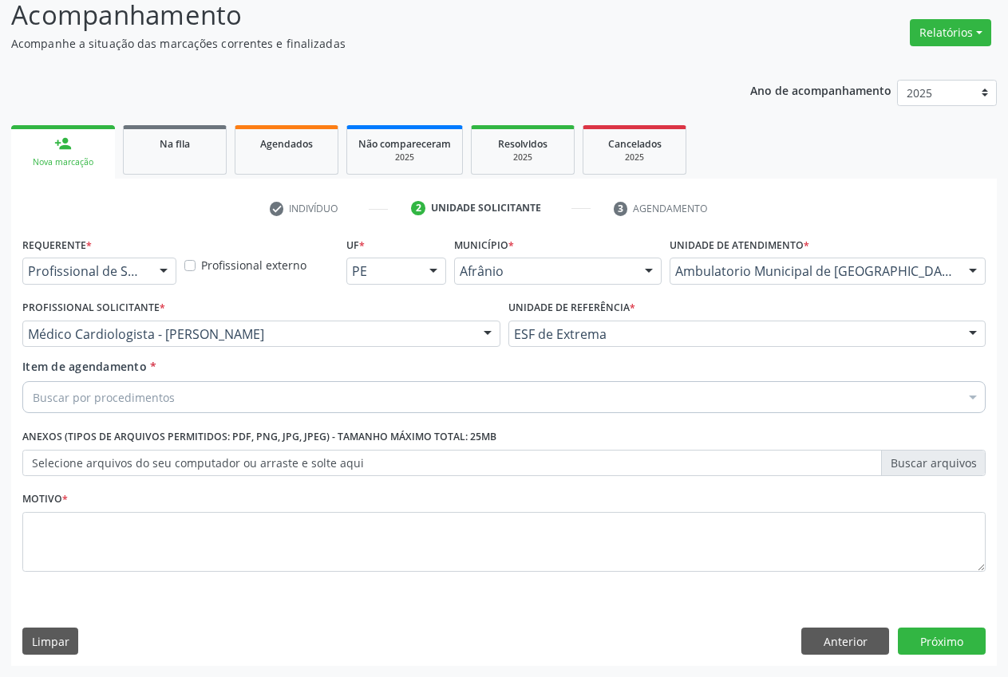
click at [229, 399] on div "Buscar por procedimentos" at bounding box center [503, 397] width 963 height 32
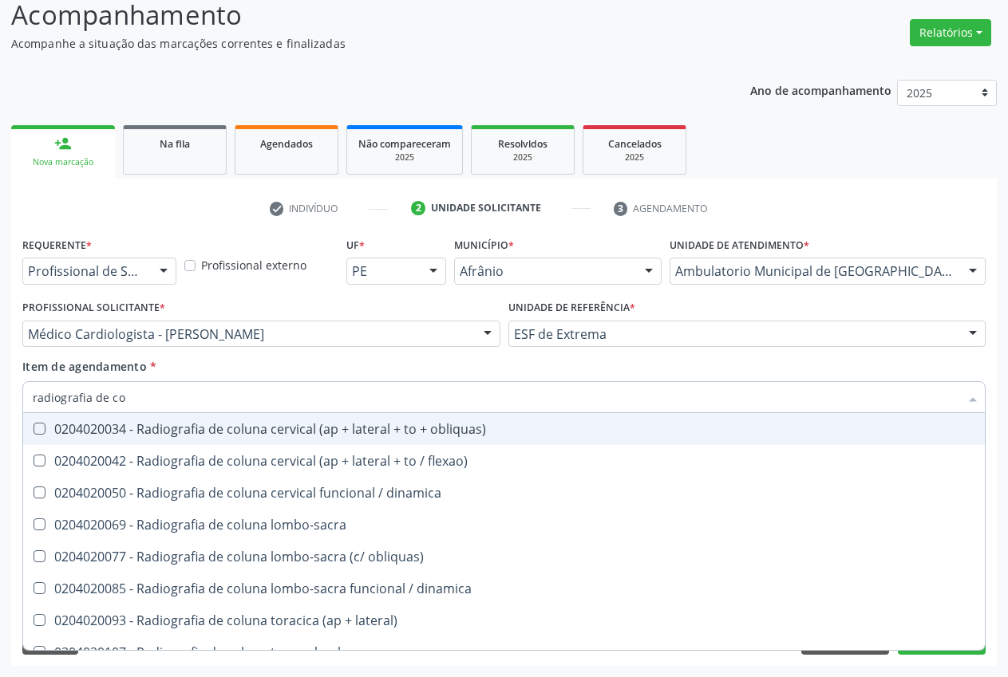
type input "radiografia de col"
click at [323, 433] on div "0204020034 - Radiografia de coluna cervical (ap + lateral + to + obliquas)" at bounding box center [504, 429] width 942 height 13
checkbox obliquas\) "true"
click at [898, 364] on div "Item de agendamento * radiografia de col Desfazer seleção 0204020034 - Radiogra…" at bounding box center [503, 383] width 963 height 50
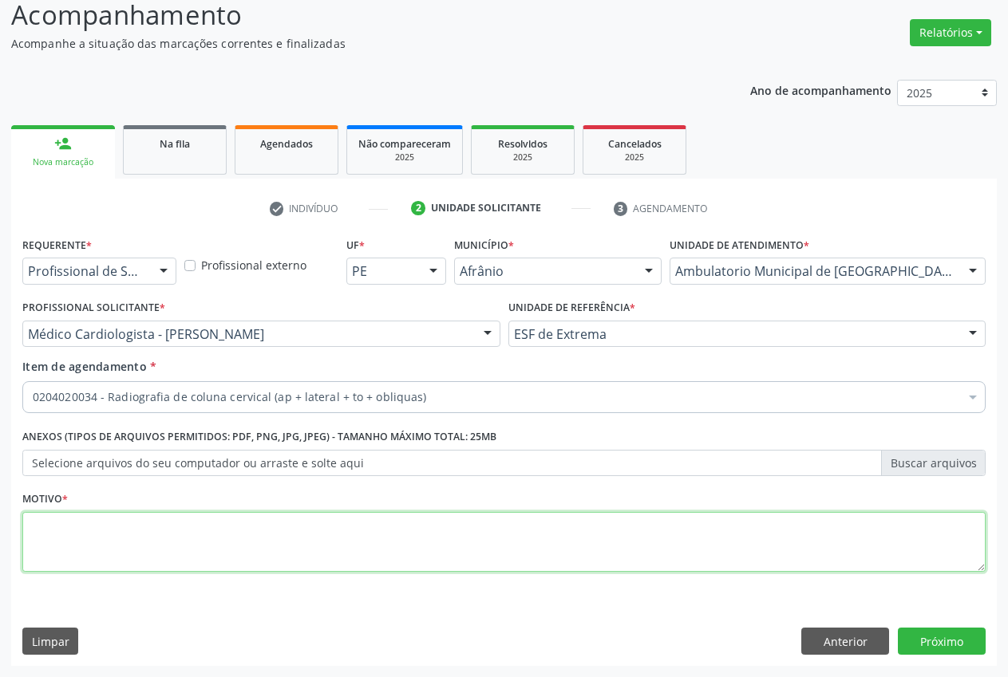
click at [328, 548] on textarea at bounding box center [503, 542] width 963 height 61
type textarea "."
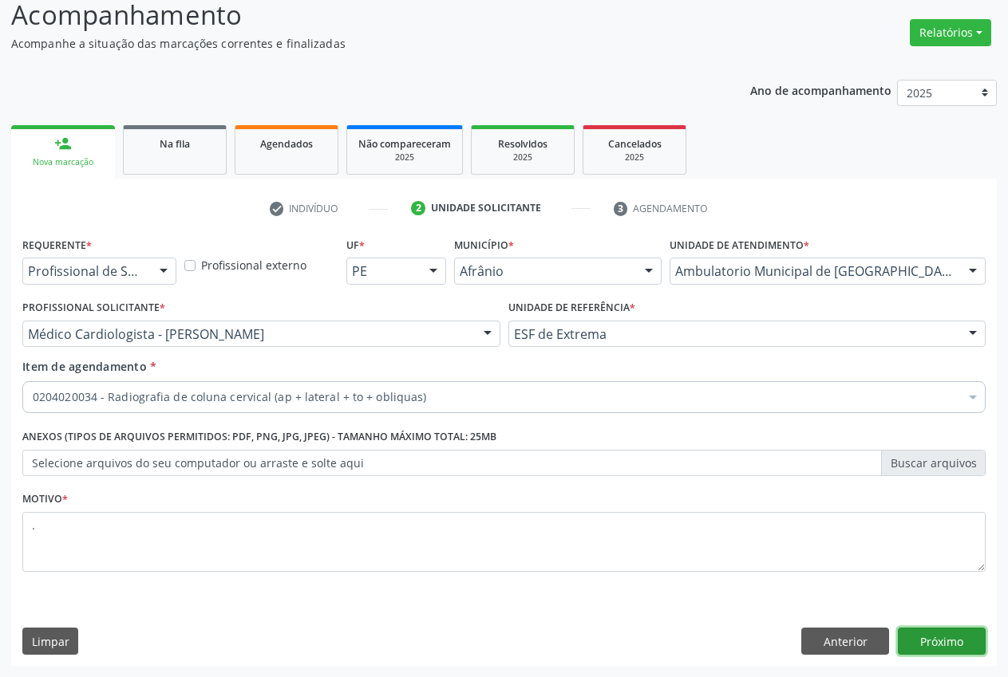
click at [941, 647] on button "Próximo" at bounding box center [942, 641] width 88 height 27
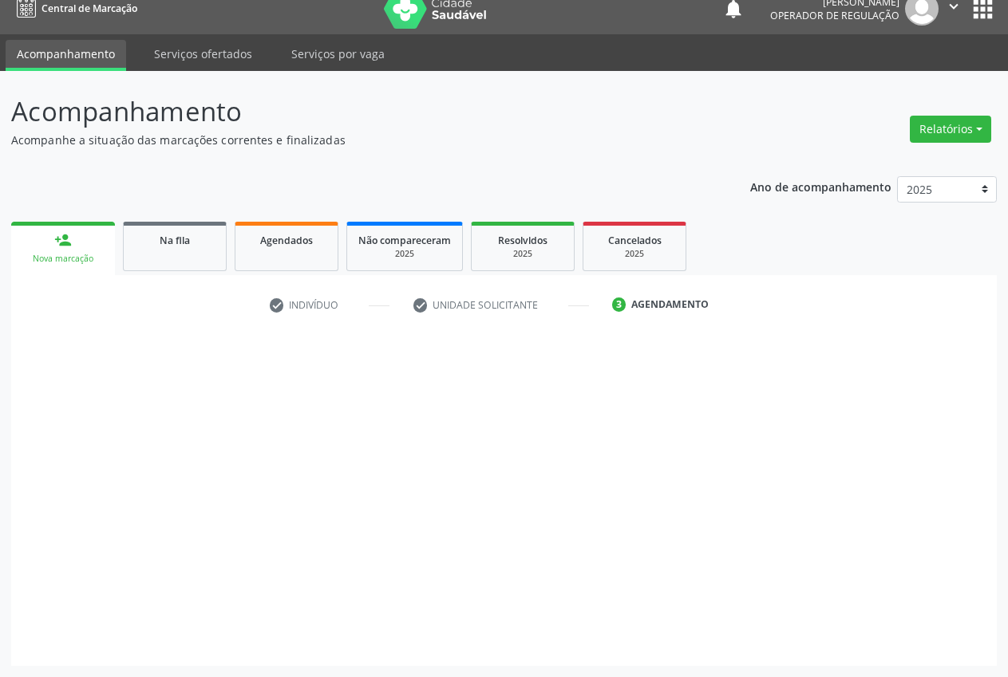
scroll to position [17, 0]
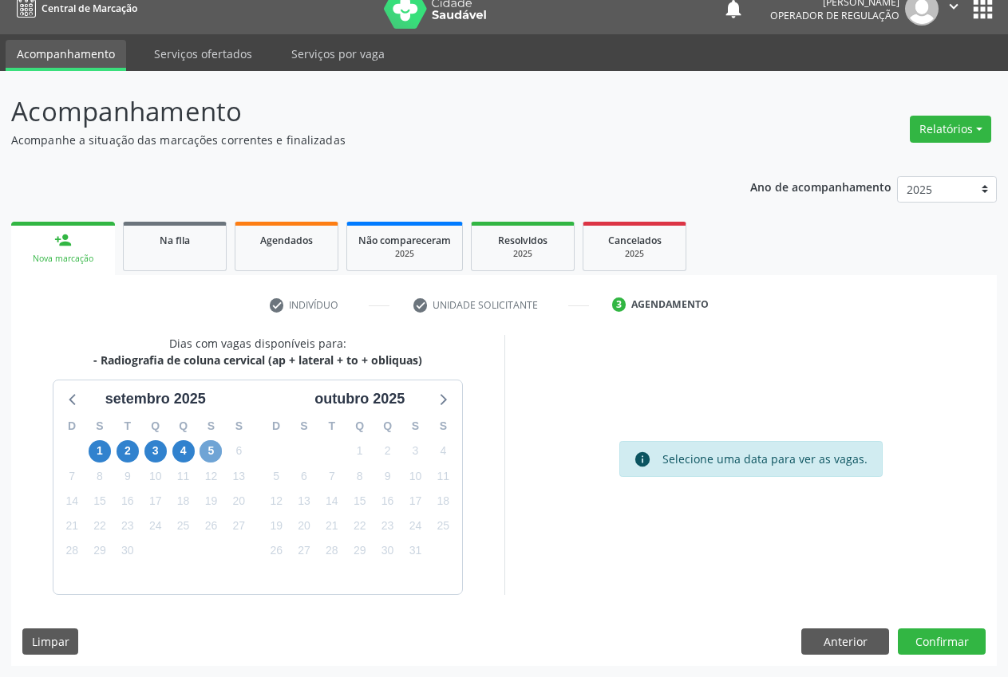
click at [211, 449] on span "5" at bounding box center [210, 451] width 22 height 22
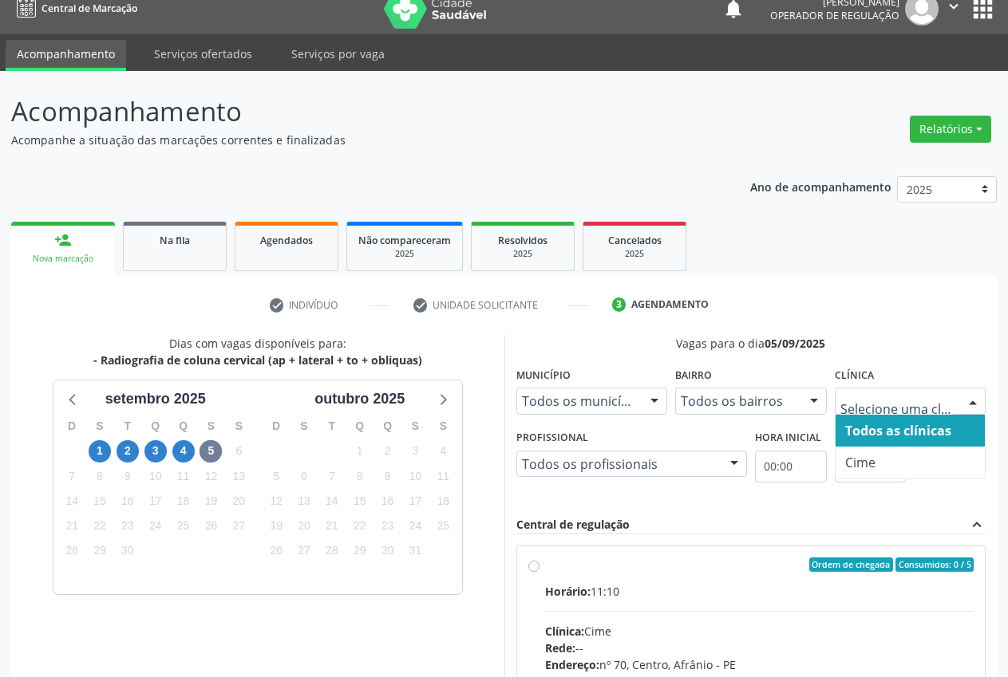
click at [962, 396] on div at bounding box center [973, 402] width 24 height 27
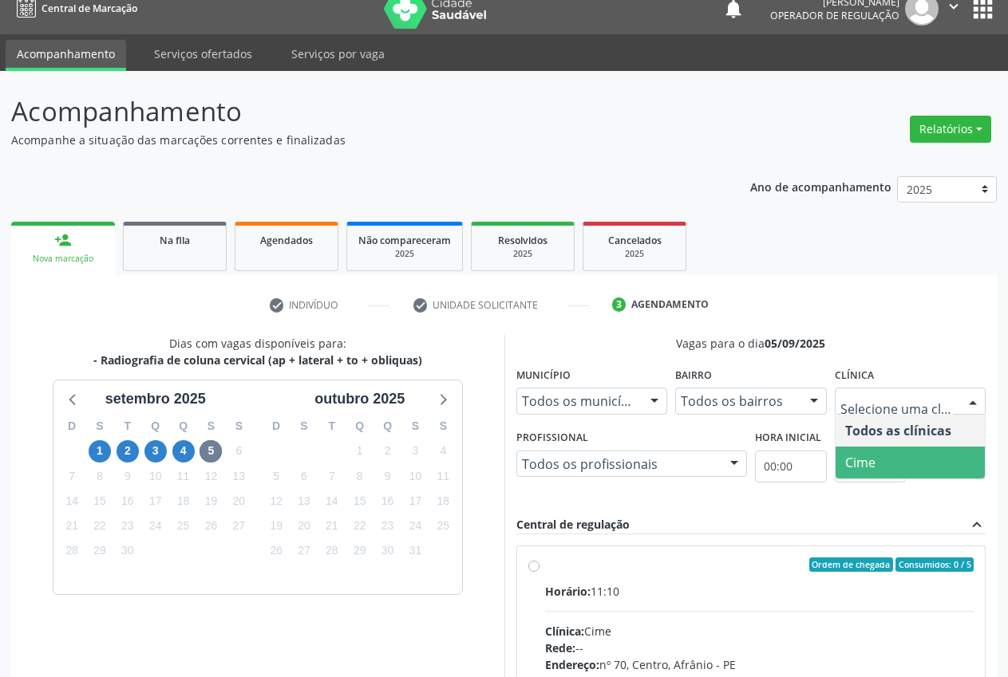
click at [919, 471] on span "Cime" at bounding box center [910, 463] width 150 height 32
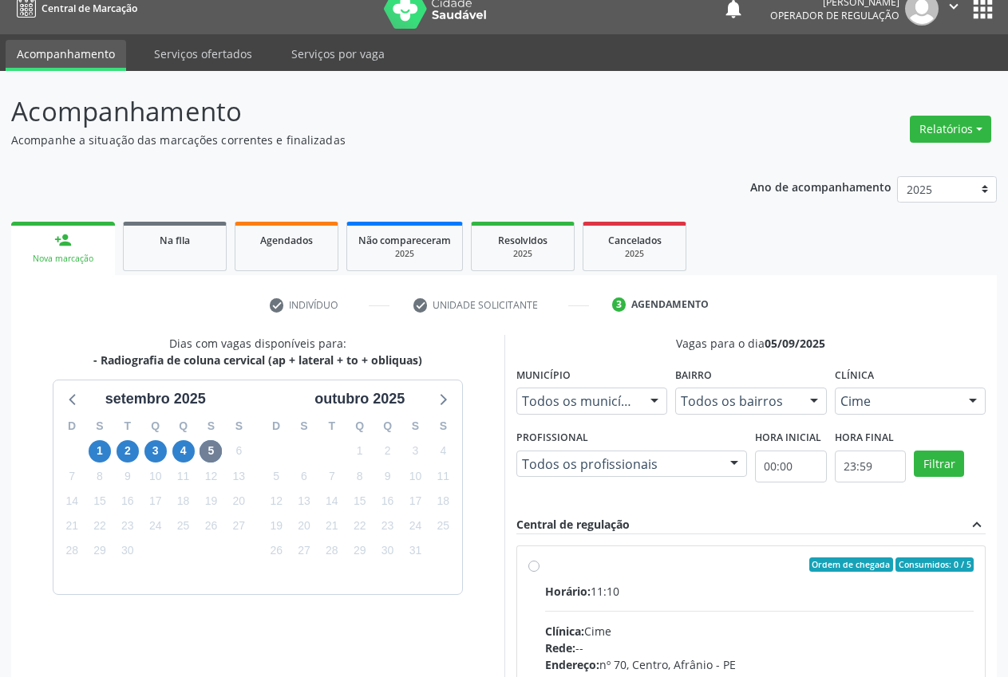
click at [553, 565] on div "Ordem de chegada Consumidos: 0 / 5" at bounding box center [759, 565] width 429 height 14
click at [539, 565] on input "Ordem de chegada Consumidos: 0 / 5 Horário: 11:10 Clínica: Cime Rede: -- Endere…" at bounding box center [533, 565] width 11 height 14
radio input "true"
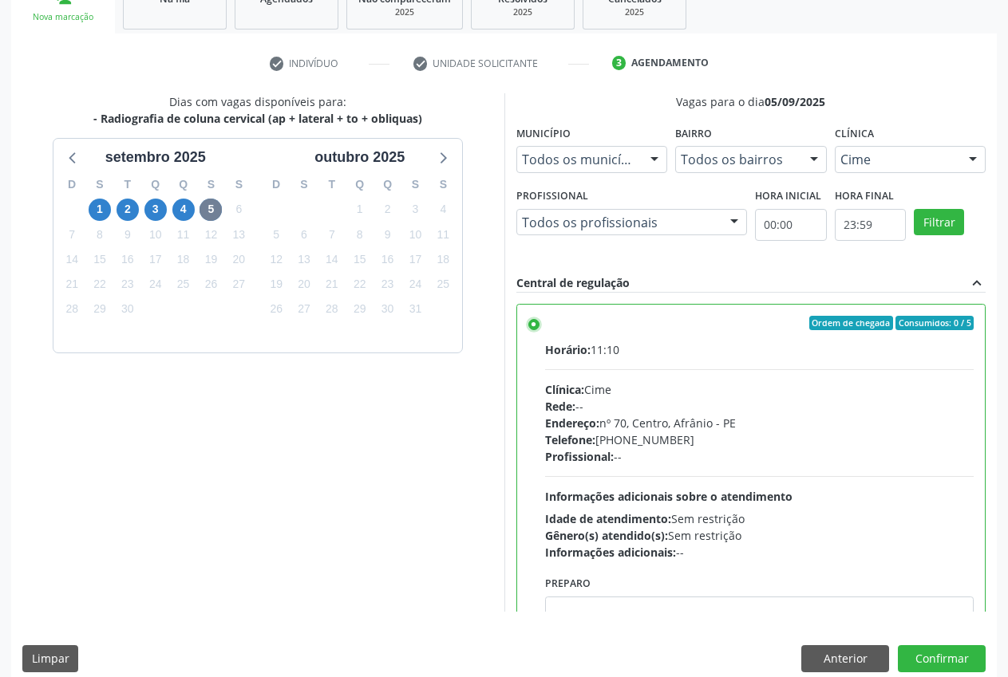
scroll to position [276, 0]
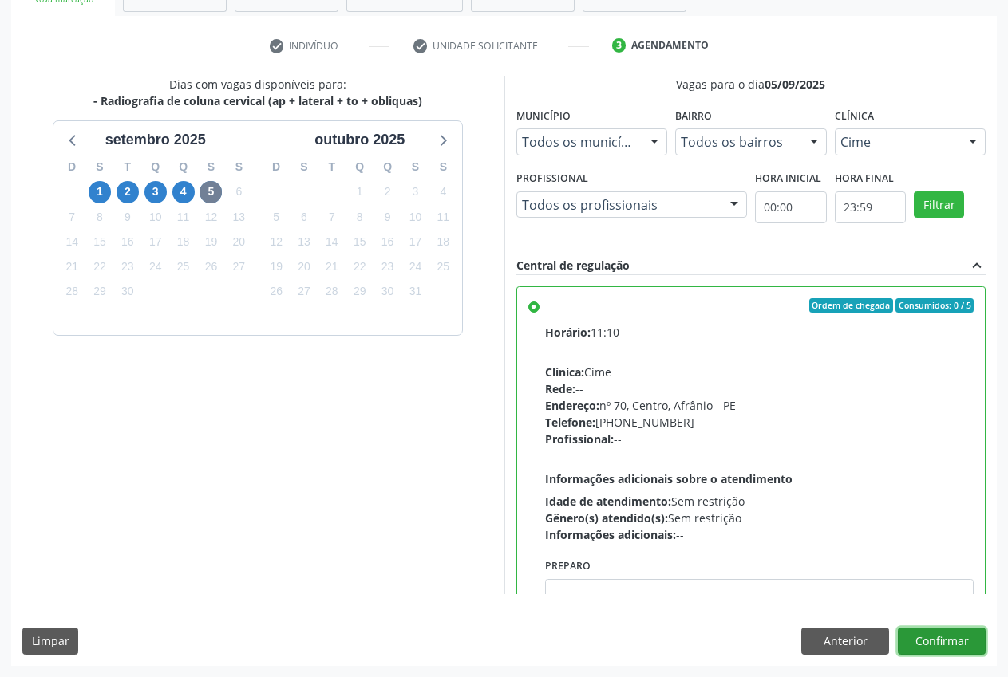
click at [970, 636] on button "Confirmar" at bounding box center [942, 641] width 88 height 27
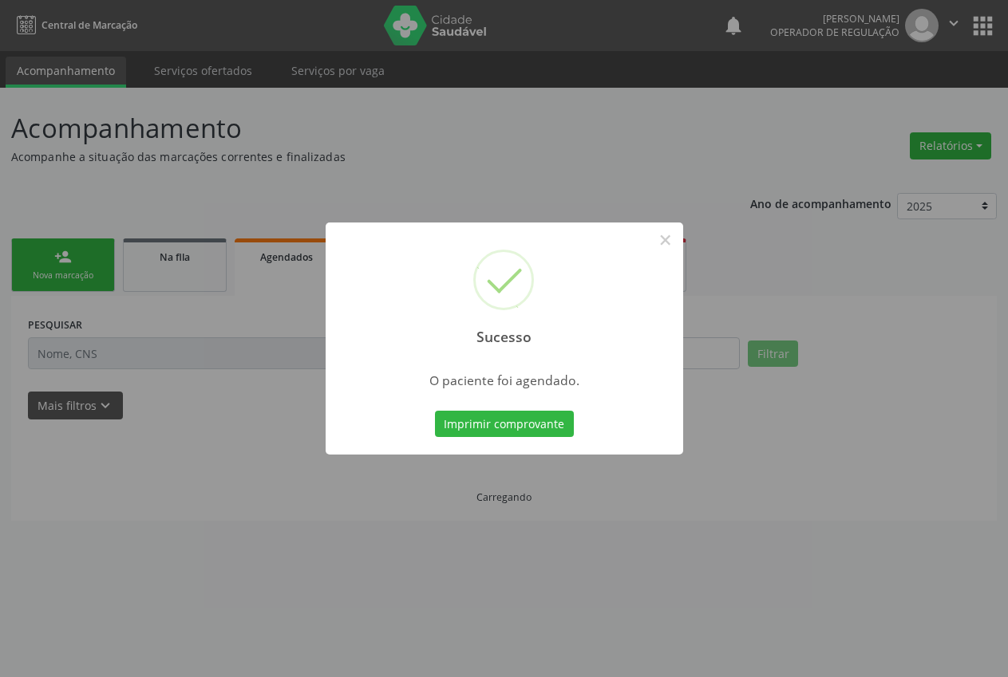
scroll to position [0, 0]
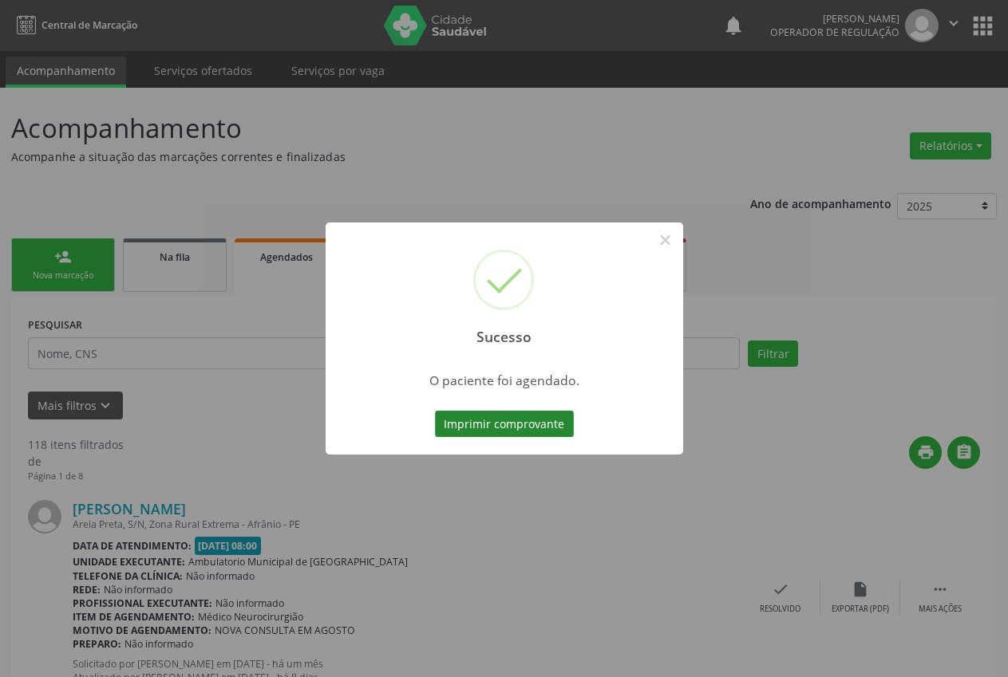
click at [535, 422] on button "Imprimir comprovante" at bounding box center [504, 424] width 139 height 27
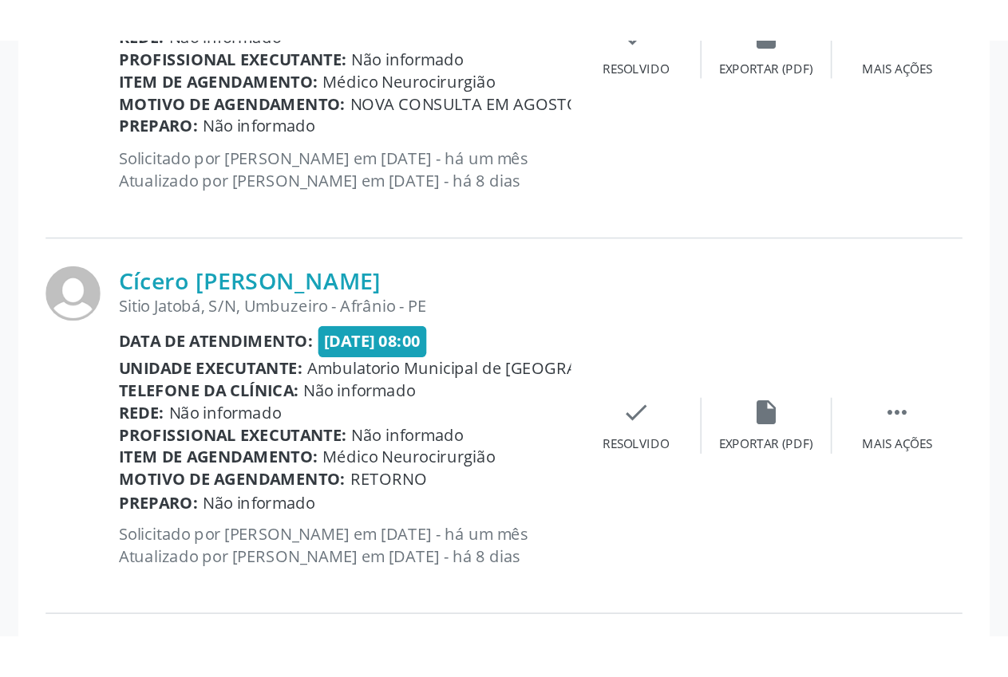
scroll to position [592, 0]
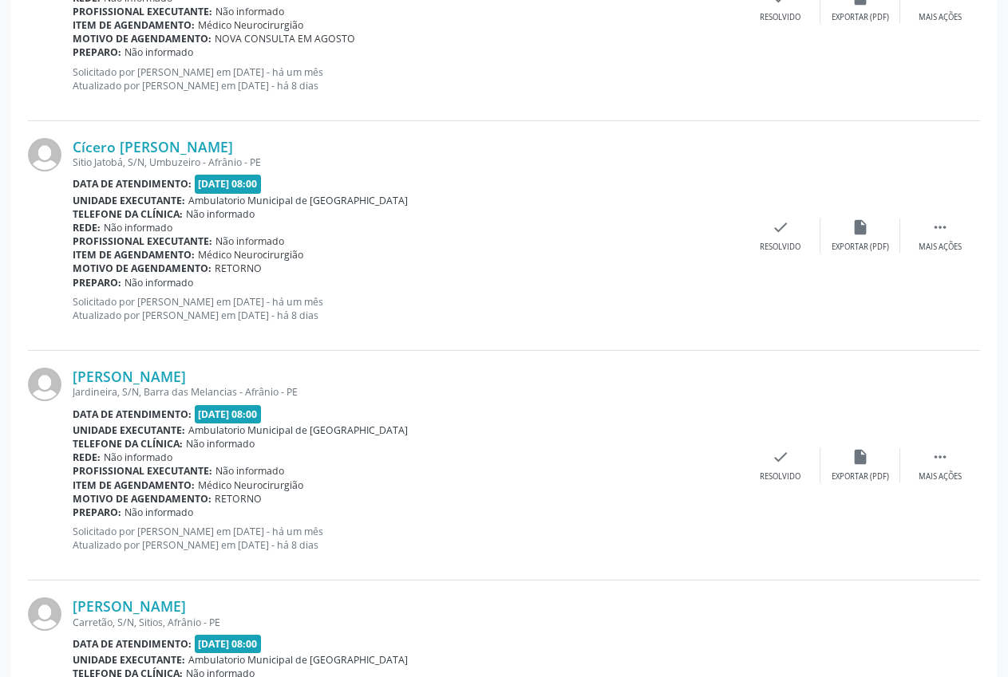
click at [864, 101] on div "[PERSON_NAME] Areia Preta, S/N, Zona Rural Extrema - Afrânio - PE Data de atend…" at bounding box center [504, 6] width 952 height 230
click at [862, 99] on div "[PERSON_NAME] Areia Preta, S/N, Zona Rural Extrema - Afrânio - PE Data de atend…" at bounding box center [504, 6] width 952 height 230
click at [868, 103] on div "[PERSON_NAME] Areia Preta, S/N, Zona Rural Extrema - Afrânio - PE Data de atend…" at bounding box center [504, 6] width 952 height 230
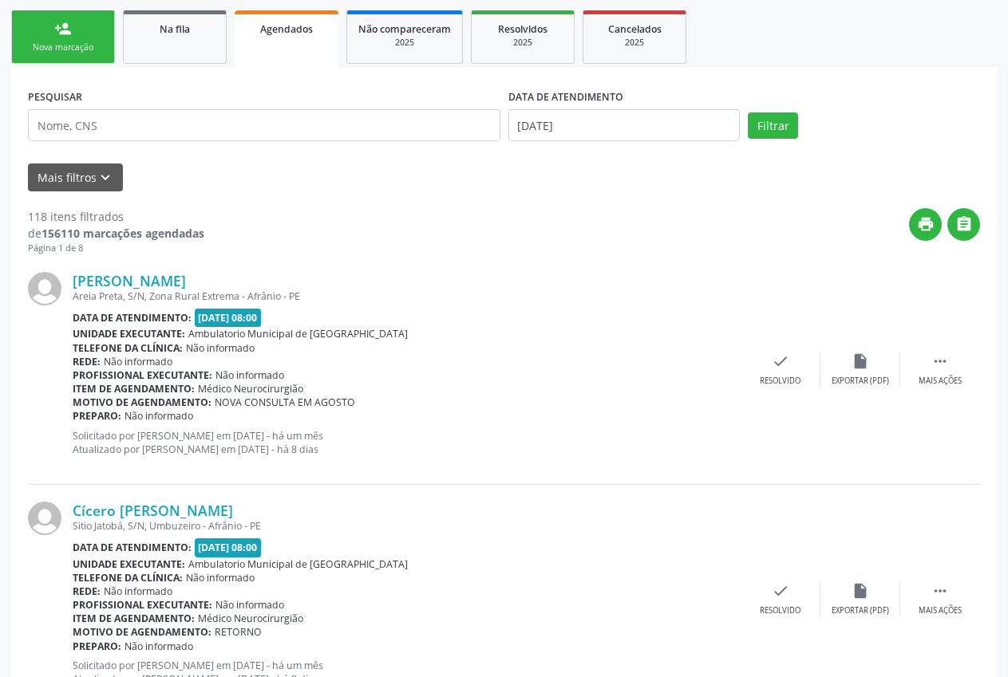
scroll to position [0, 0]
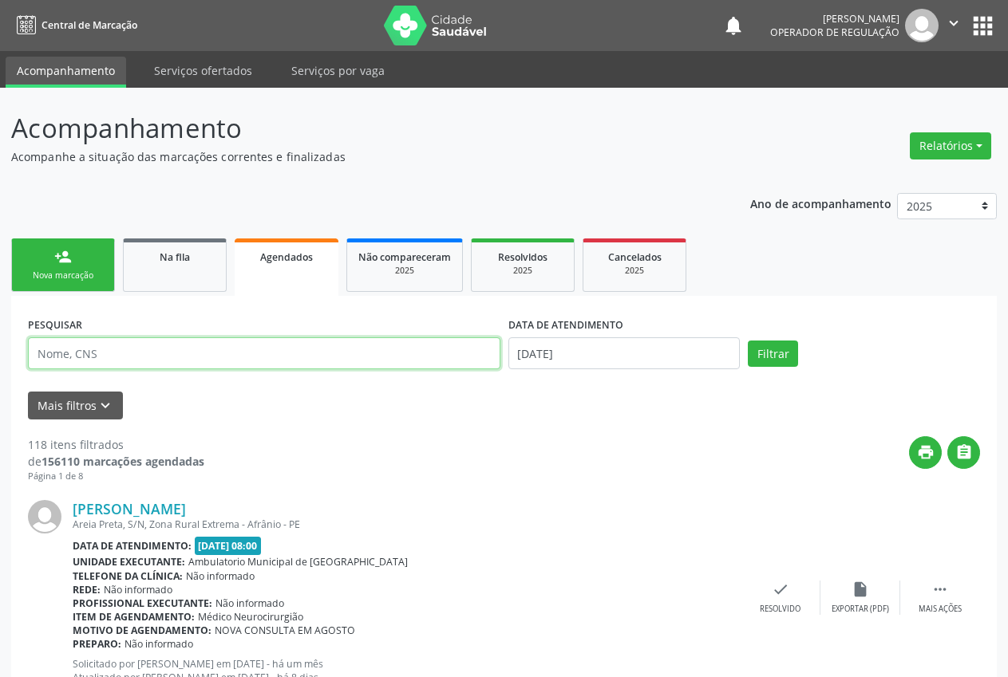
click at [279, 354] on input "text" at bounding box center [264, 353] width 472 height 32
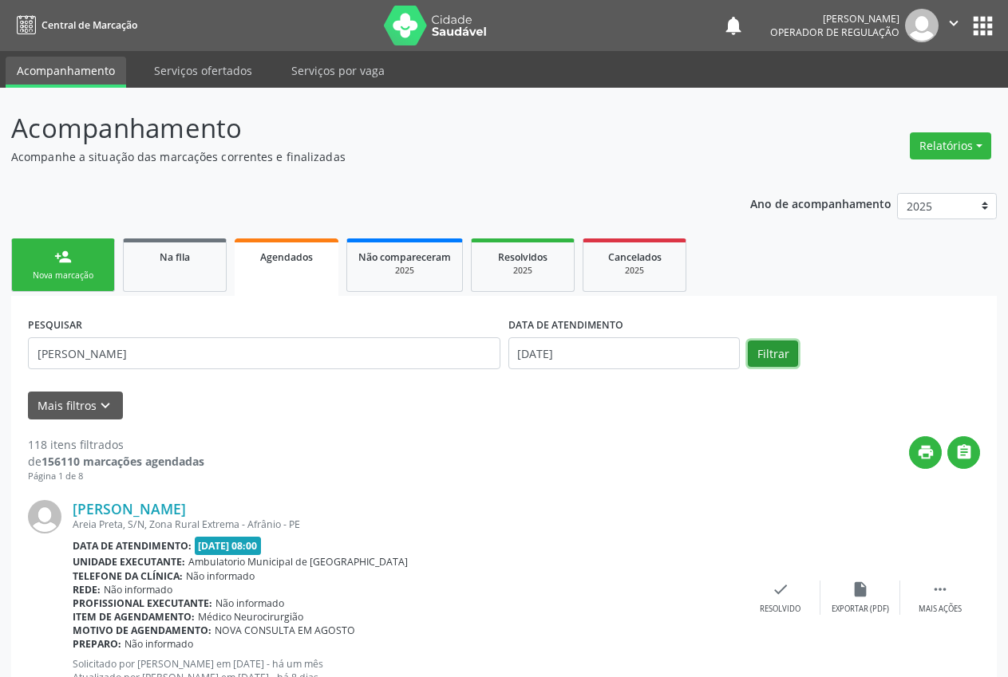
click at [791, 359] on button "Filtrar" at bounding box center [773, 354] width 50 height 27
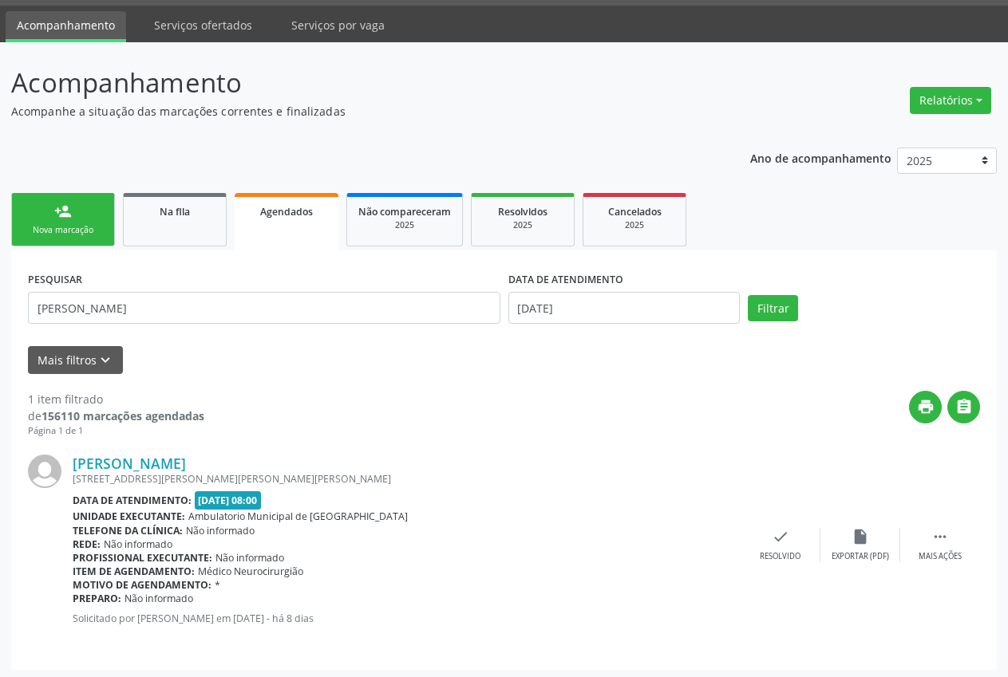
scroll to position [49, 0]
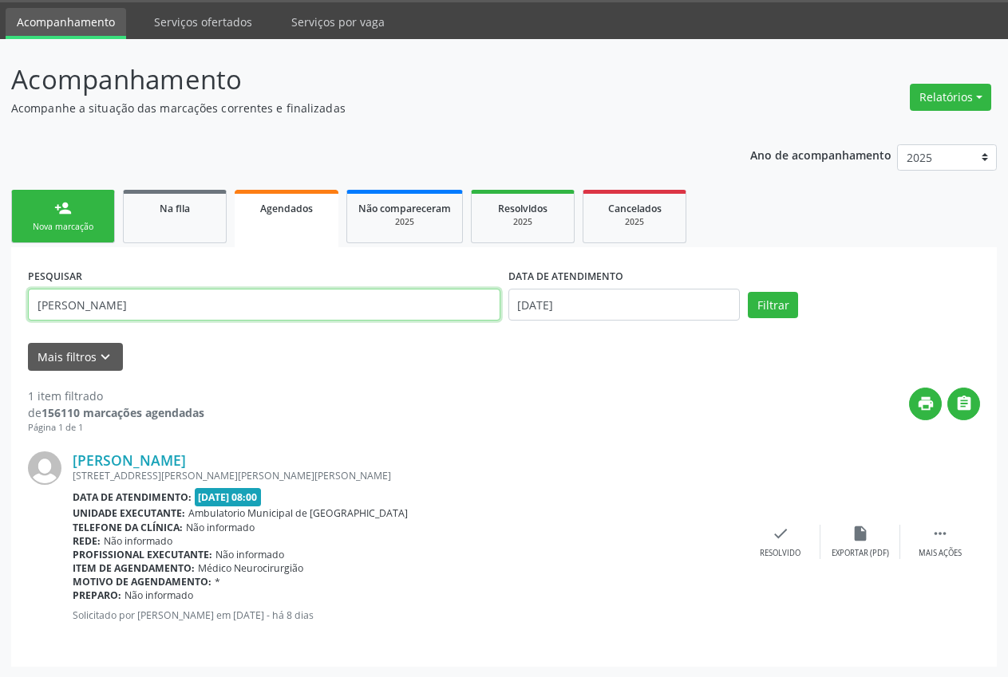
click at [290, 302] on input "[PERSON_NAME]" at bounding box center [264, 305] width 472 height 32
type input "v"
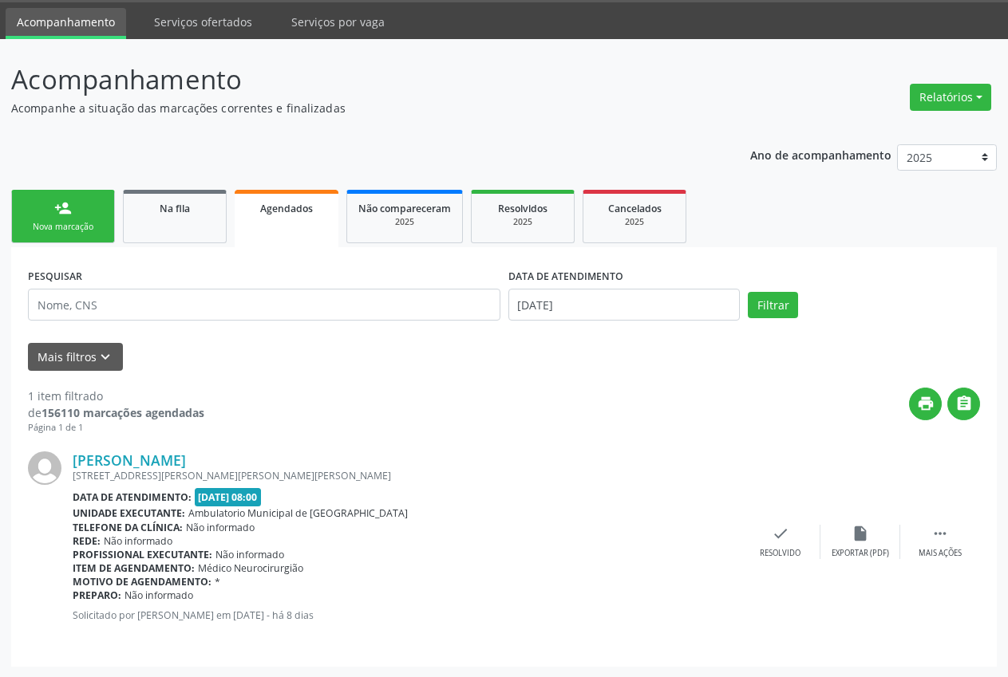
click at [56, 214] on div "person_add" at bounding box center [63, 208] width 18 height 18
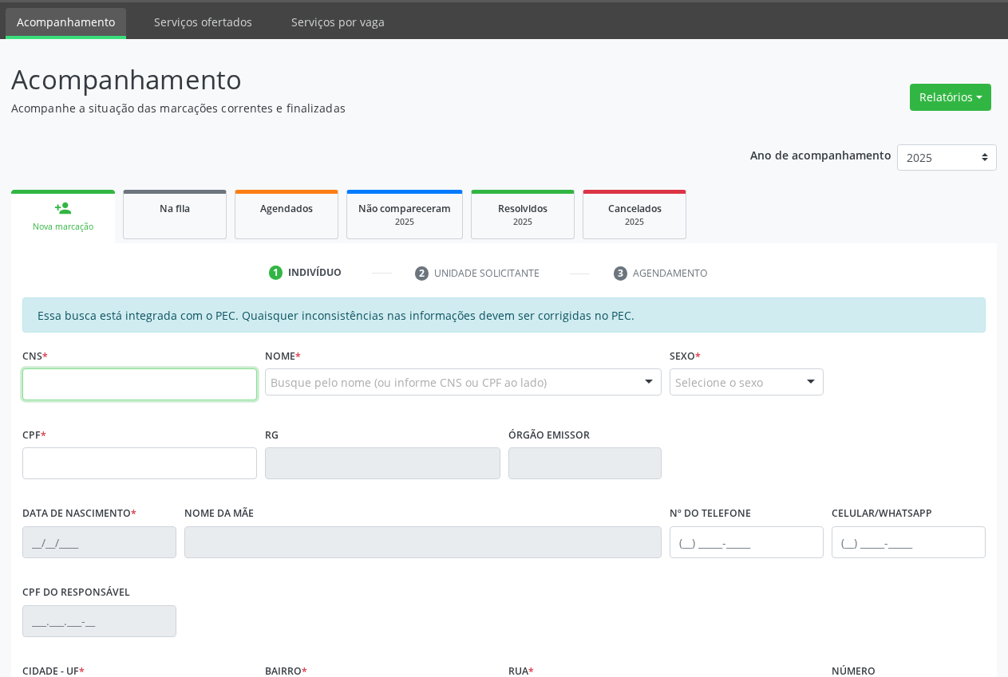
click at [116, 383] on input "text" at bounding box center [139, 385] width 235 height 32
type input "705 2044 0525 7675"
type input "657.209.704-87"
type input "[DATE]"
type input "[PERSON_NAME]"
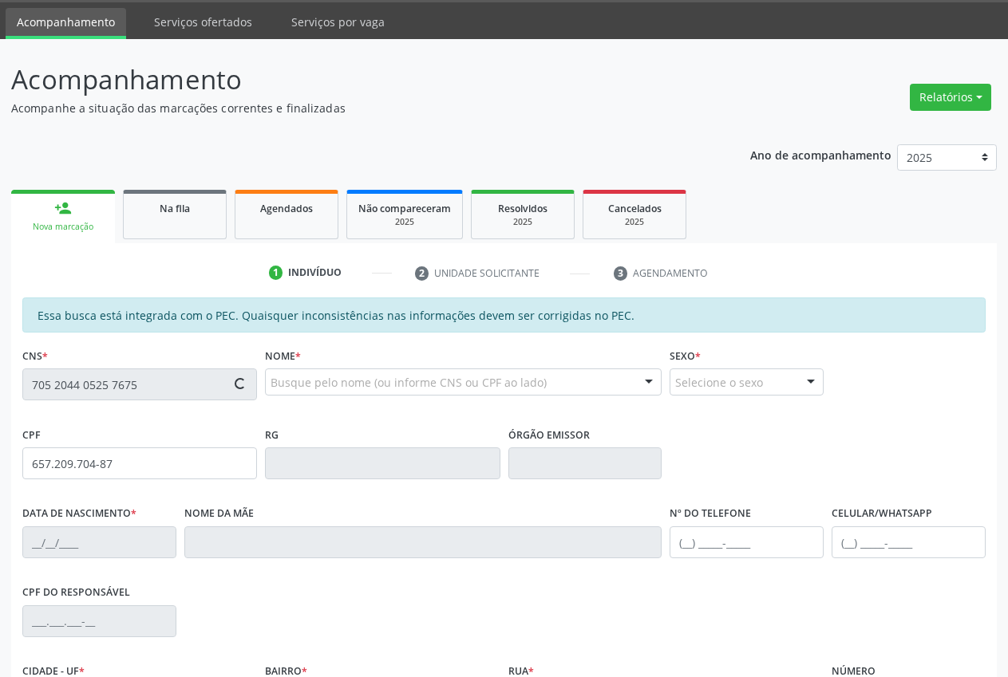
type input "[PHONE_NUMBER]"
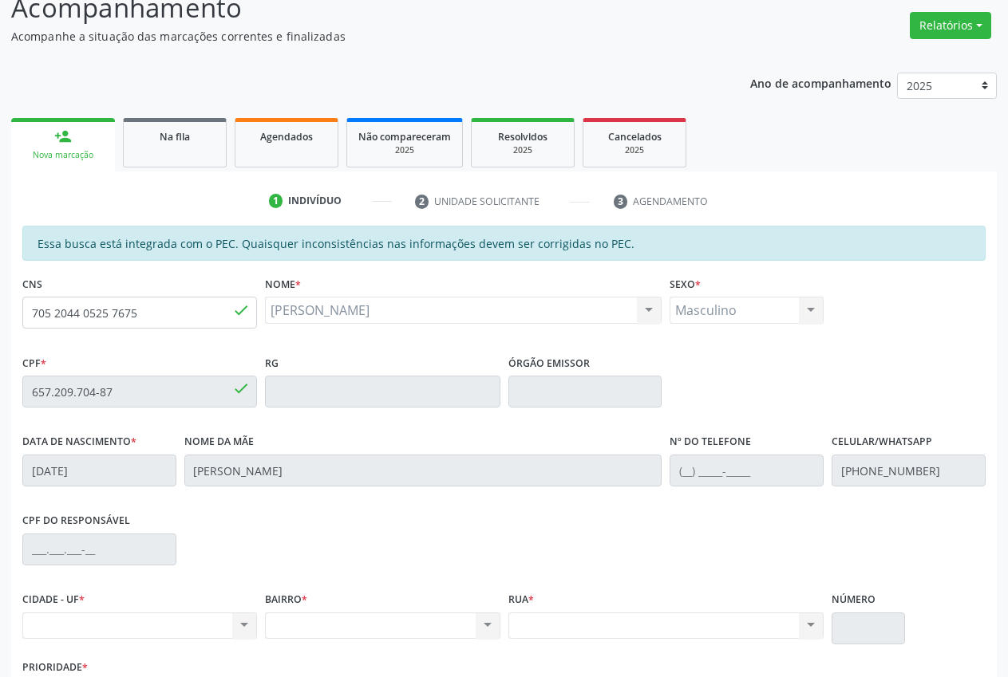
scroll to position [234, 0]
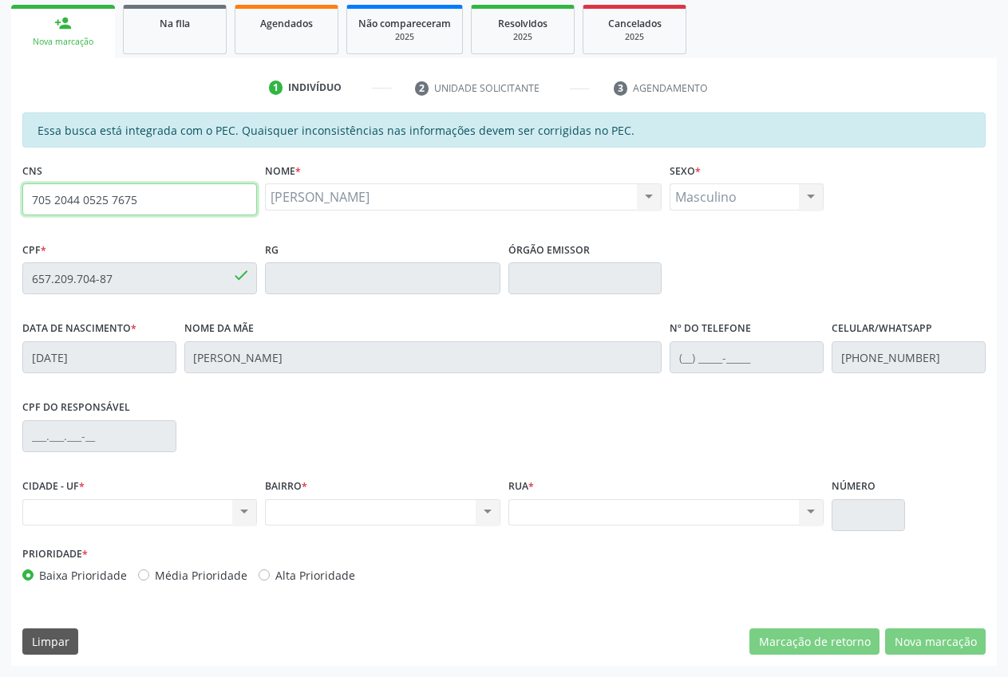
drag, startPoint x: 106, startPoint y: 200, endPoint x: 10, endPoint y: 203, distance: 96.6
click at [10, 203] on div "Acompanhamento Acompanhe a situação das marcações correntes e finalizadas Relat…" at bounding box center [504, 265] width 1008 height 823
click at [78, 26] on link "person_add Nova marcação" at bounding box center [63, 31] width 104 height 53
